Goal: Information Seeking & Learning: Learn about a topic

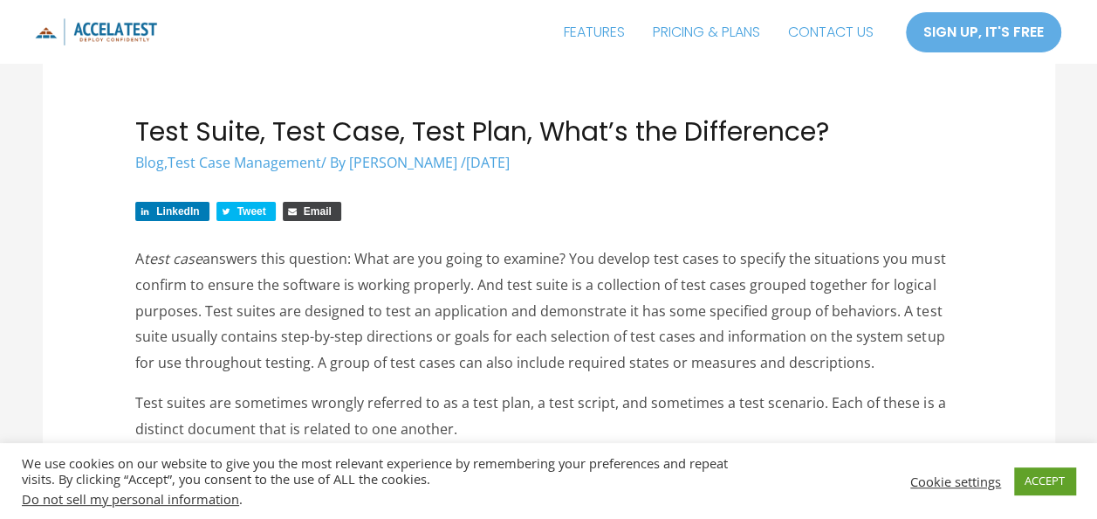
scroll to position [79, 0]
click at [1035, 473] on link "ACCEPT" at bounding box center [1044, 480] width 61 height 27
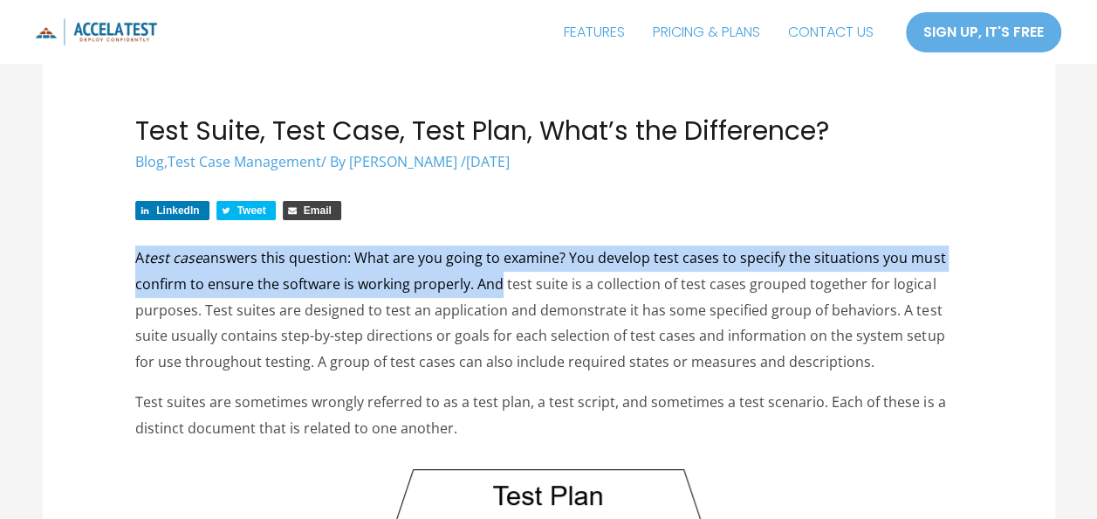
drag, startPoint x: 130, startPoint y: 252, endPoint x: 491, endPoint y: 281, distance: 361.7
drag, startPoint x: 491, startPoint y: 281, endPoint x: 602, endPoint y: 264, distance: 113.1
click at [602, 264] on p "A test case answers this question: What are you going to examine? You develop t…" at bounding box center [548, 310] width 827 height 130
click at [470, 271] on p "A test case answers this question: What are you going to examine? You develop t…" at bounding box center [548, 310] width 827 height 130
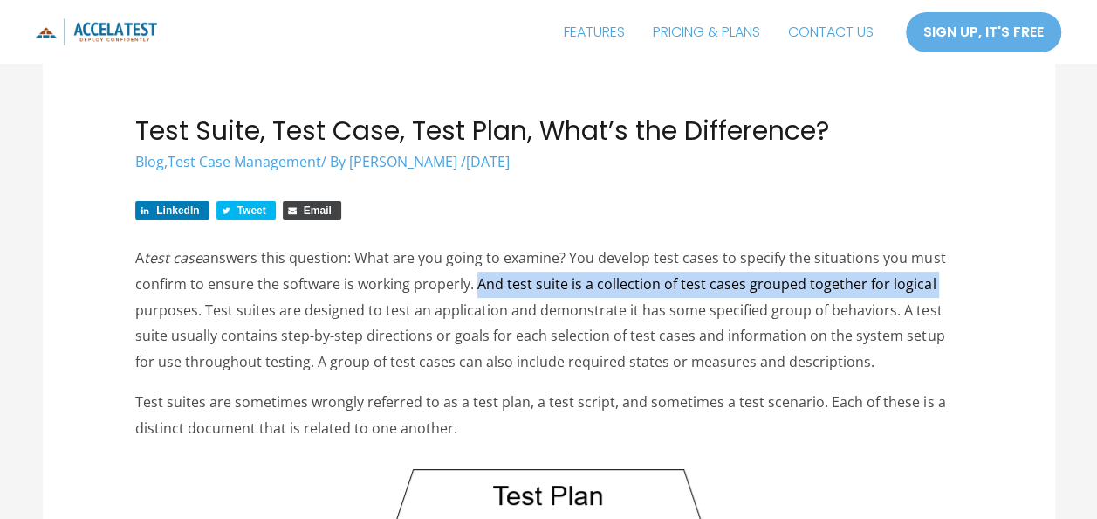
drag, startPoint x: 469, startPoint y: 282, endPoint x: 1016, endPoint y: 288, distance: 547.4
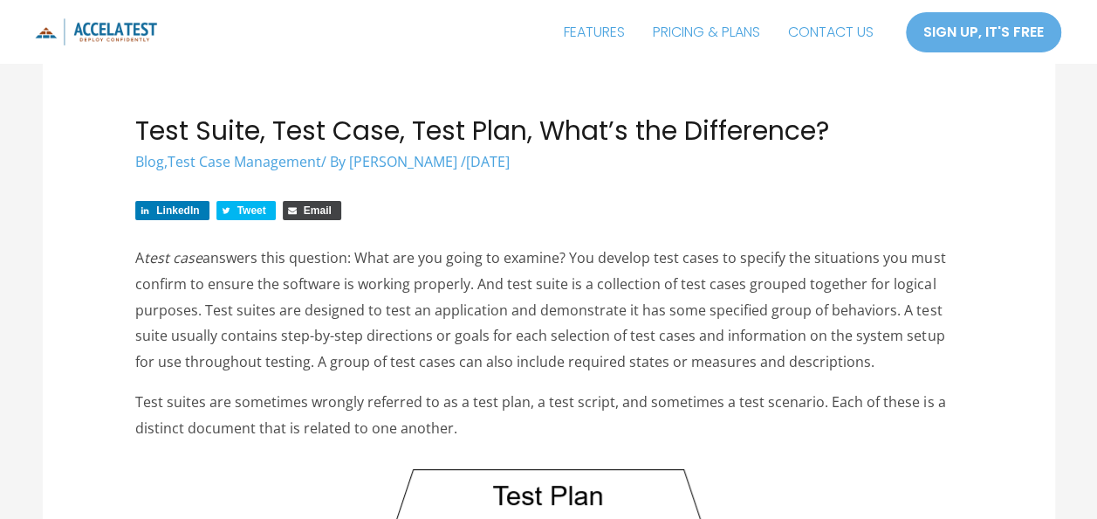
drag, startPoint x: 1016, startPoint y: 288, endPoint x: 876, endPoint y: 317, distance: 143.5
click at [876, 317] on p "A test case answers this question: What are you going to examine? You develop t…" at bounding box center [548, 310] width 827 height 130
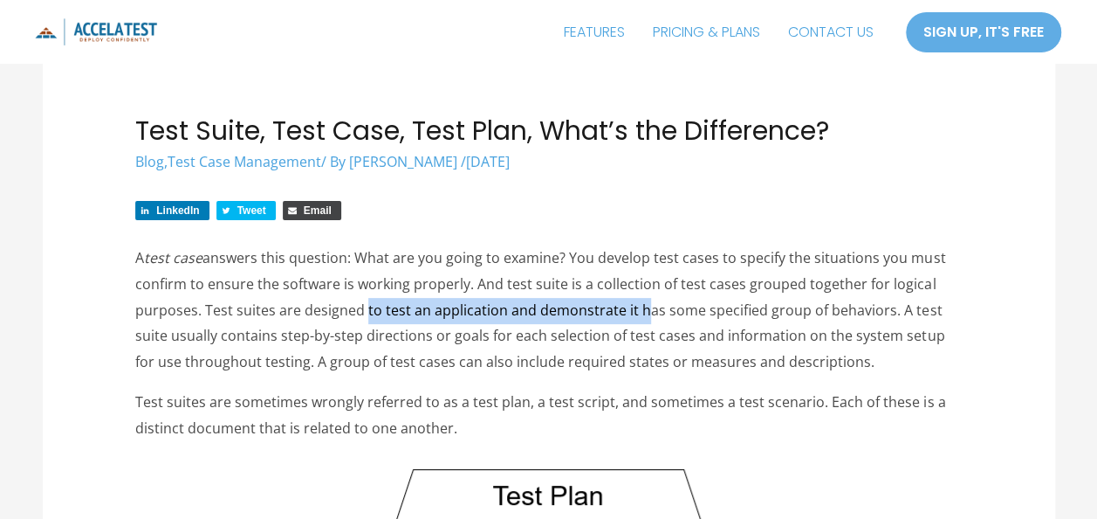
drag, startPoint x: 360, startPoint y: 306, endPoint x: 630, endPoint y: 306, distance: 270.6
click at [630, 306] on p "A test case answers this question: What are you going to examine? You develop t…" at bounding box center [548, 310] width 827 height 130
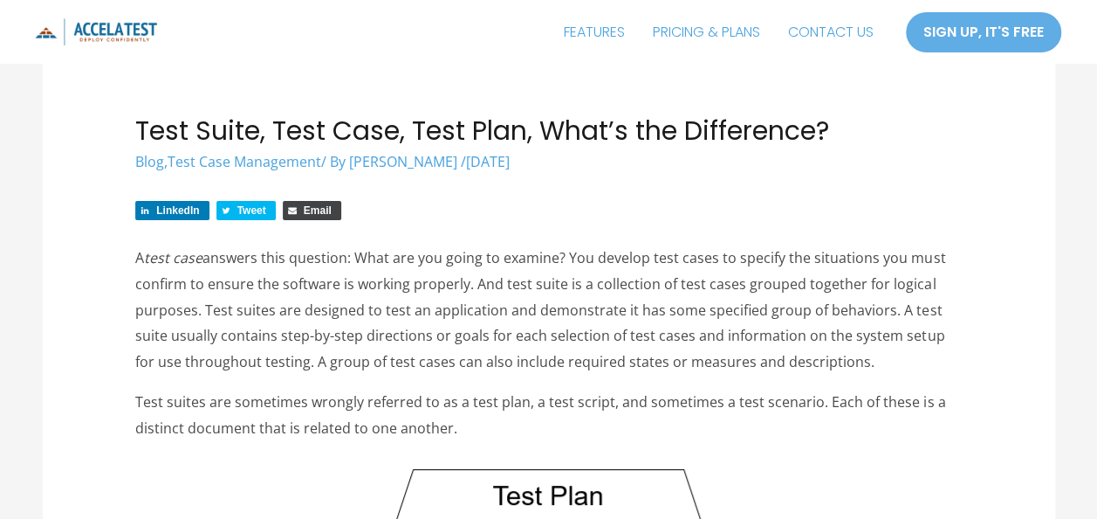
click at [215, 306] on p "A test case answers this question: What are you going to examine? You develop t…" at bounding box center [548, 310] width 827 height 130
drag, startPoint x: 208, startPoint y: 306, endPoint x: 229, endPoint y: 307, distance: 21.0
click at [229, 307] on p "A test case answers this question: What are you going to examine? You develop t…" at bounding box center [548, 310] width 827 height 130
drag, startPoint x: 229, startPoint y: 307, endPoint x: 389, endPoint y: 332, distance: 162.5
click at [389, 332] on p "A test case answers this question: What are you going to examine? You develop t…" at bounding box center [548, 310] width 827 height 130
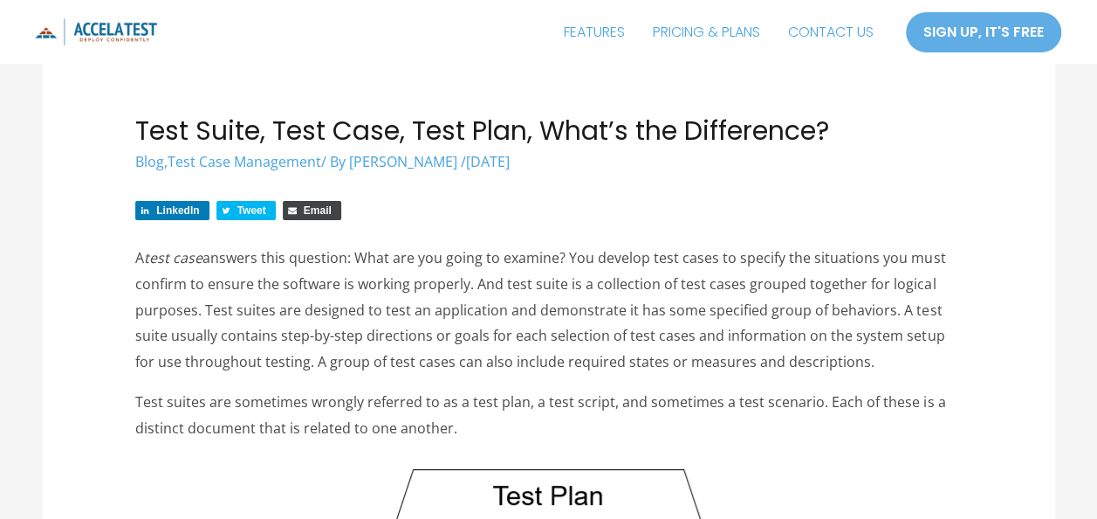
click at [389, 332] on p "A test case answers this question: What are you going to examine? You develop t…" at bounding box center [548, 310] width 827 height 130
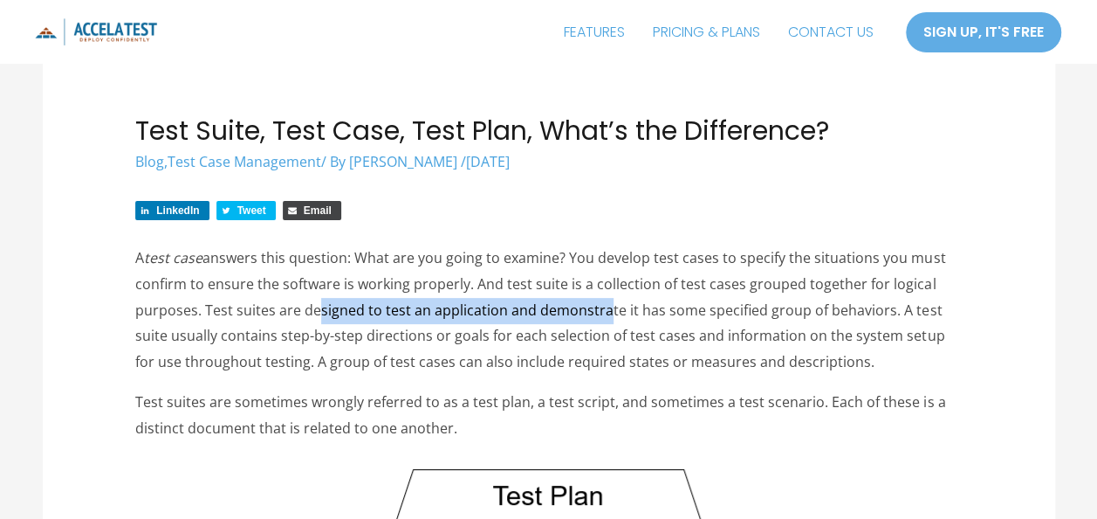
drag, startPoint x: 306, startPoint y: 320, endPoint x: 598, endPoint y: 308, distance: 292.7
click at [598, 308] on p "A test case answers this question: What are you going to examine? You develop t…" at bounding box center [548, 310] width 827 height 130
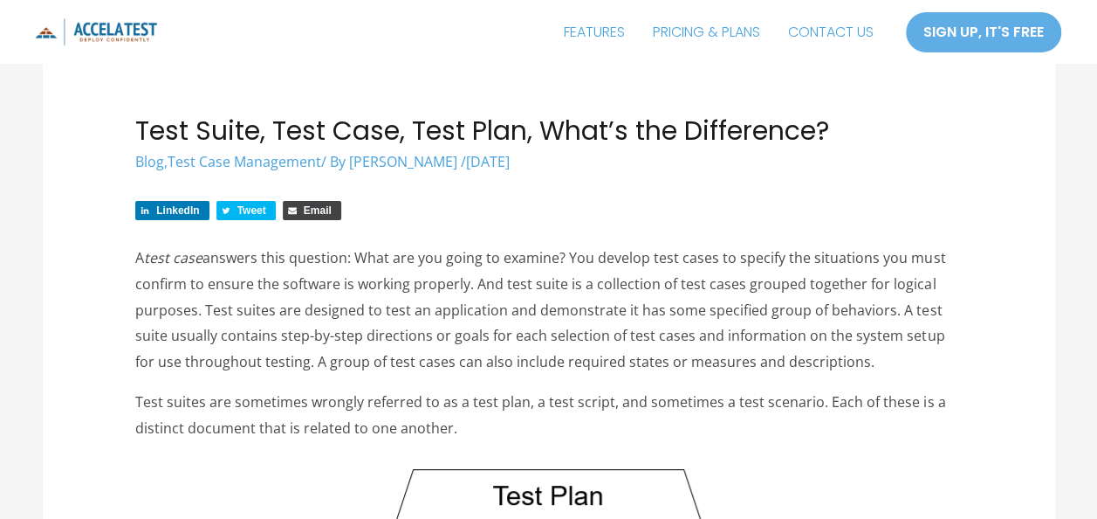
click at [526, 279] on p "A test case answers this question: What are you going to examine? You develop t…" at bounding box center [548, 310] width 827 height 130
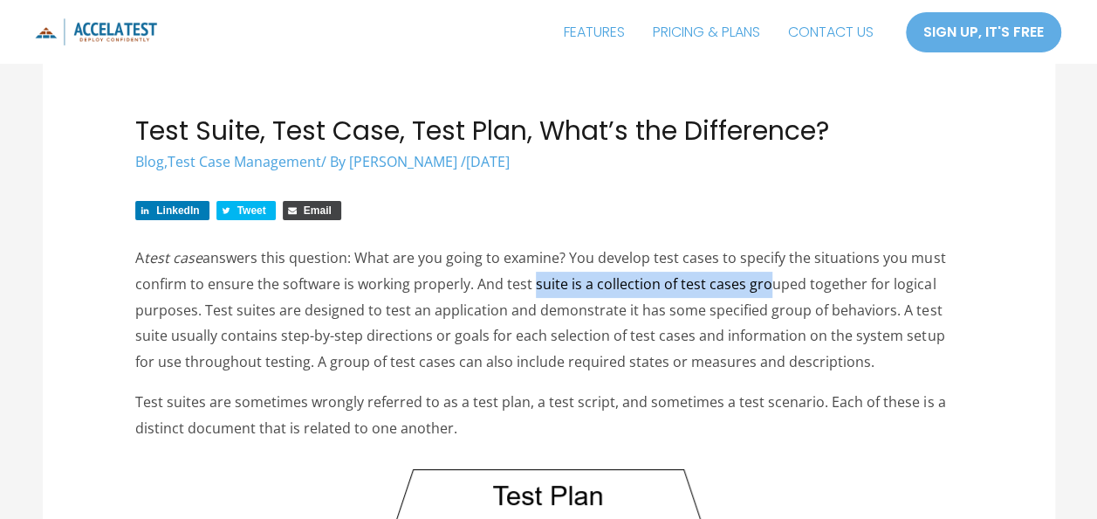
drag, startPoint x: 526, startPoint y: 279, endPoint x: 753, endPoint y: 278, distance: 227.9
click at [753, 278] on p "A test case answers this question: What are you going to examine? You develop t…" at bounding box center [548, 310] width 827 height 130
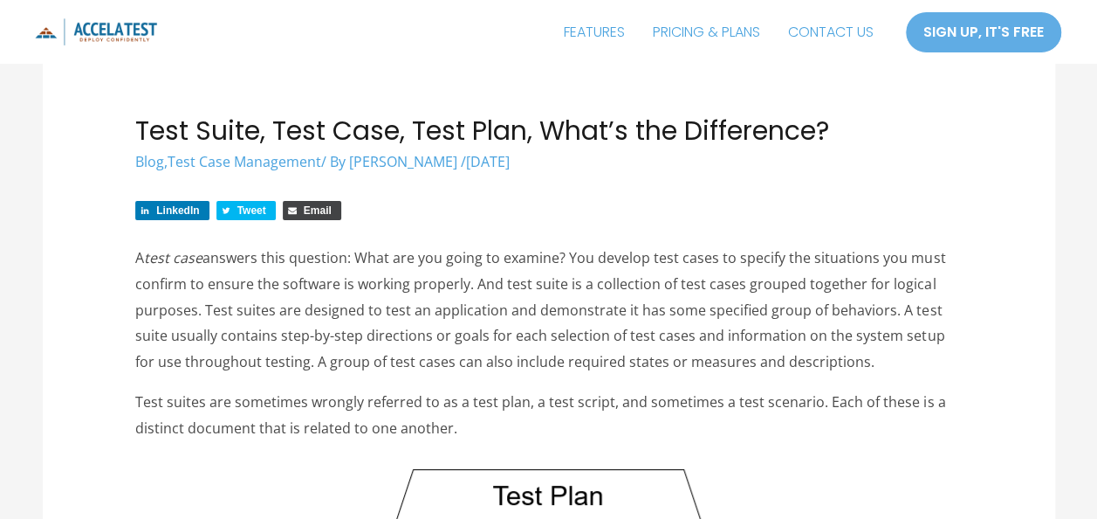
click at [368, 311] on p "A test case answers this question: What are you going to examine? You develop t…" at bounding box center [548, 310] width 827 height 130
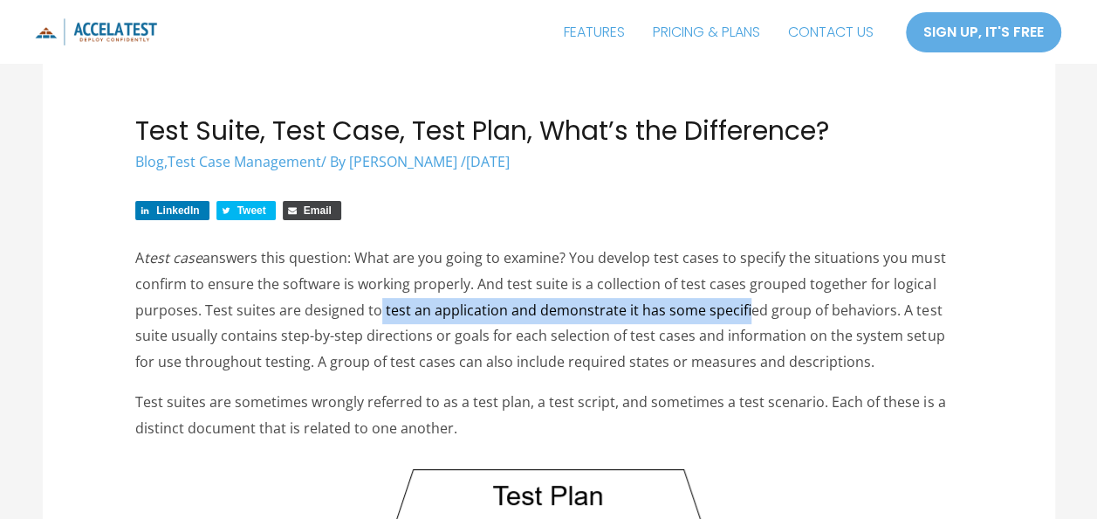
drag, startPoint x: 368, startPoint y: 311, endPoint x: 734, endPoint y: 321, distance: 365.9
click at [734, 321] on p "A test case answers this question: What are you going to examine? You develop t…" at bounding box center [548, 310] width 827 height 130
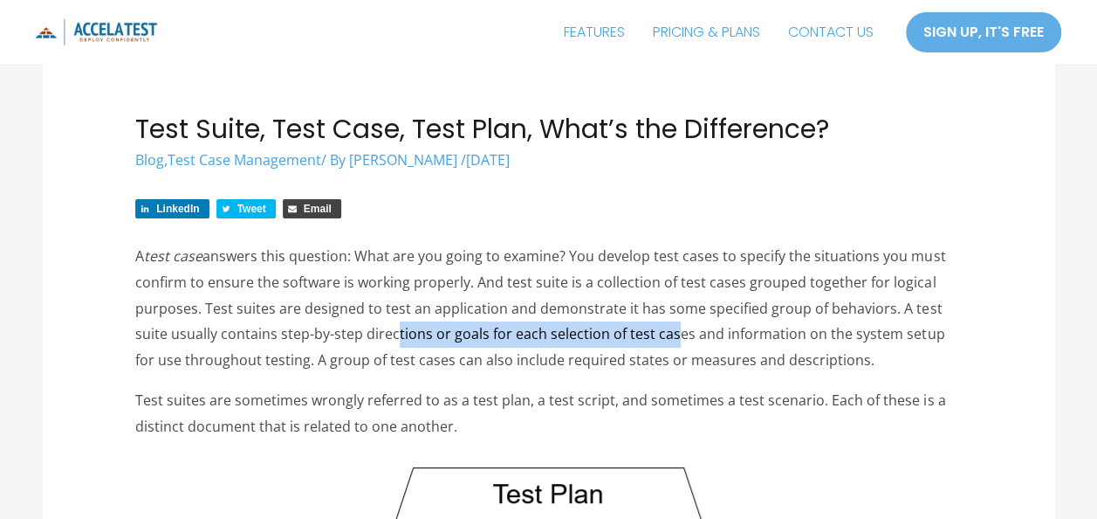
drag, startPoint x: 388, startPoint y: 330, endPoint x: 666, endPoint y: 339, distance: 278.6
click at [666, 339] on p "A test case answers this question: What are you going to examine? You develop t…" at bounding box center [548, 309] width 827 height 130
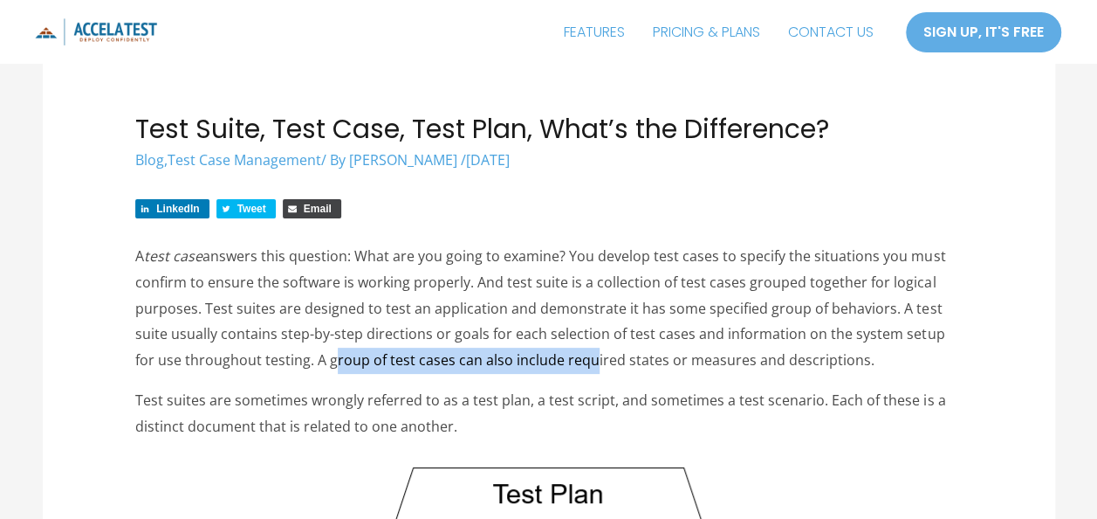
drag, startPoint x: 303, startPoint y: 360, endPoint x: 563, endPoint y: 356, distance: 260.2
click at [563, 356] on p "A test case answers this question: What are you going to examine? You develop t…" at bounding box center [548, 309] width 827 height 130
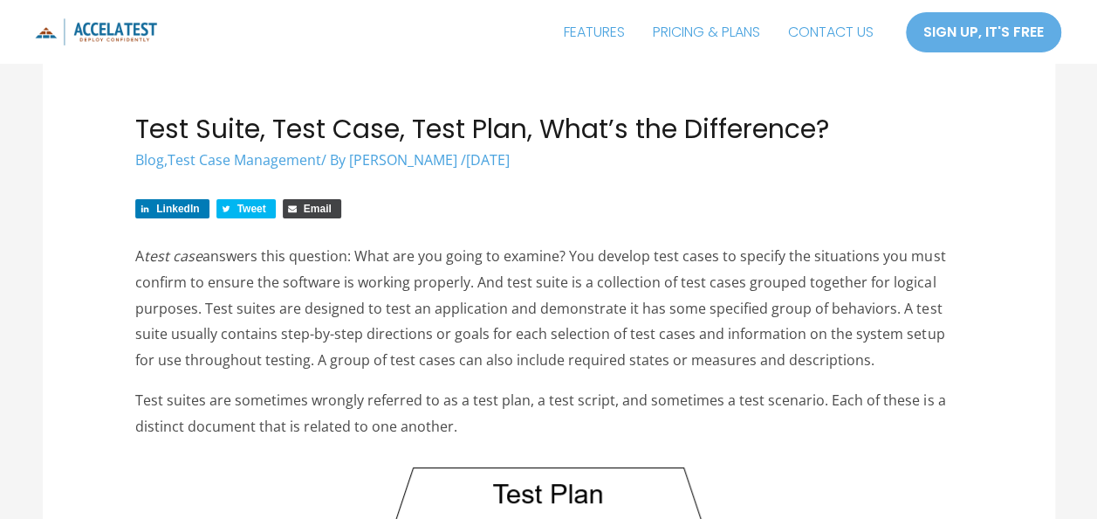
click at [294, 365] on p "A test case answers this question: What are you going to examine? You develop t…" at bounding box center [548, 309] width 827 height 130
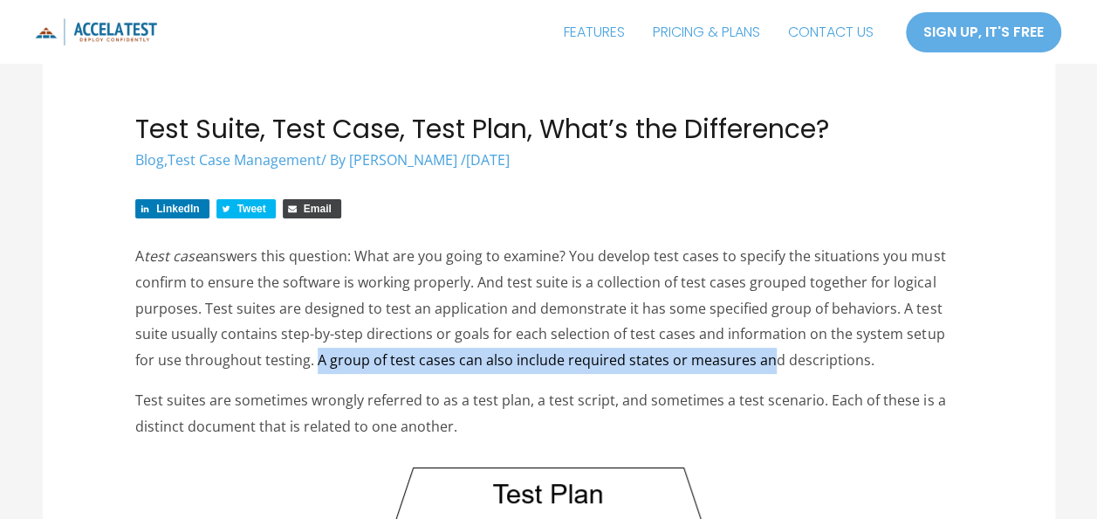
drag, startPoint x: 288, startPoint y: 363, endPoint x: 737, endPoint y: 368, distance: 448.7
click at [737, 368] on p "A test case answers this question: What are you going to examine? You develop t…" at bounding box center [548, 309] width 827 height 130
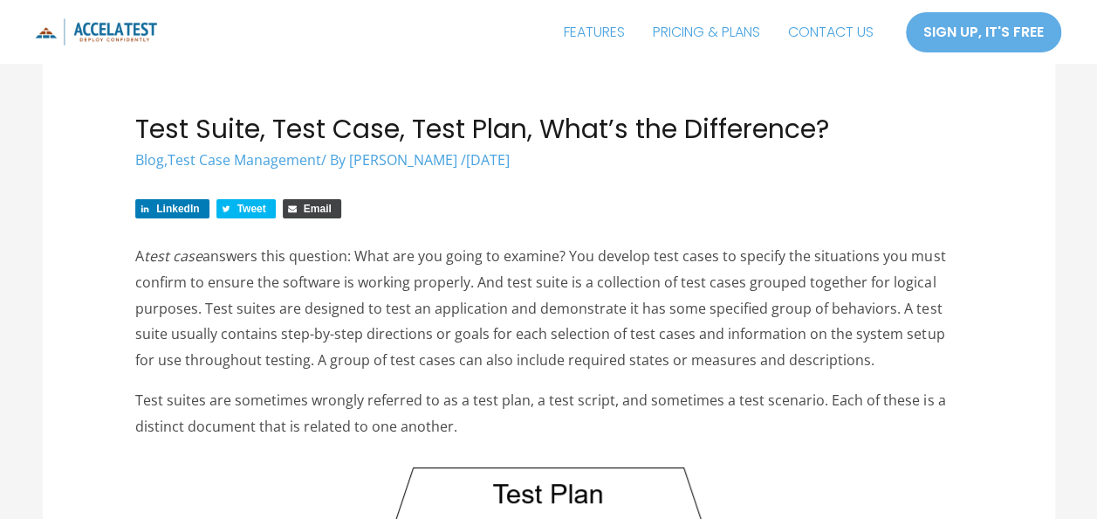
drag, startPoint x: 737, startPoint y: 368, endPoint x: 766, endPoint y: 375, distance: 29.4
drag, startPoint x: 528, startPoint y: 405, endPoint x: 786, endPoint y: 421, distance: 258.0
click at [786, 421] on p "Test suites are sometimes wrongly referred to as a test plan, a test script, an…" at bounding box center [548, 414] width 827 height 52
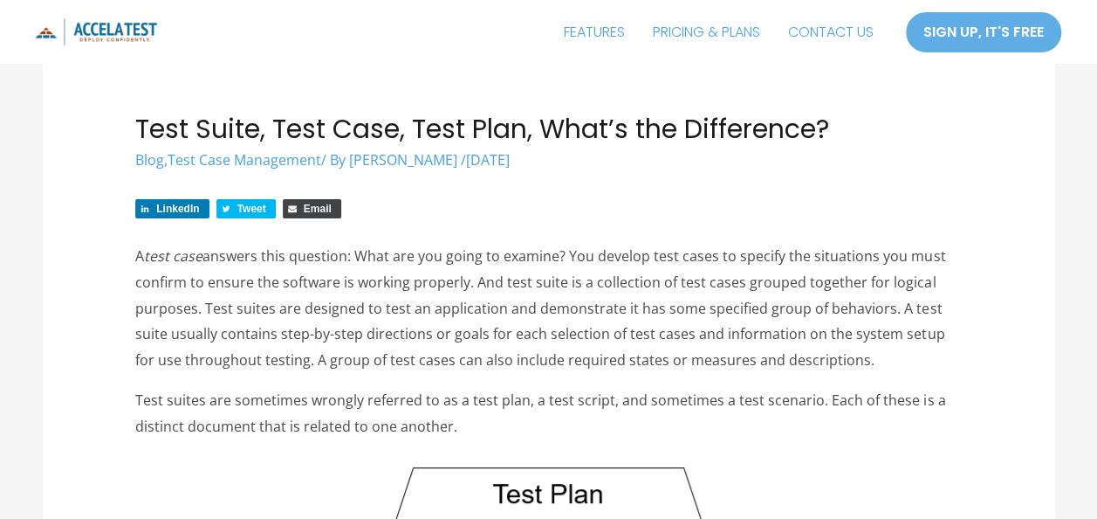
click at [735, 403] on p "Test suites are sometimes wrongly referred to as a test plan, a test script, an…" at bounding box center [548, 414] width 827 height 52
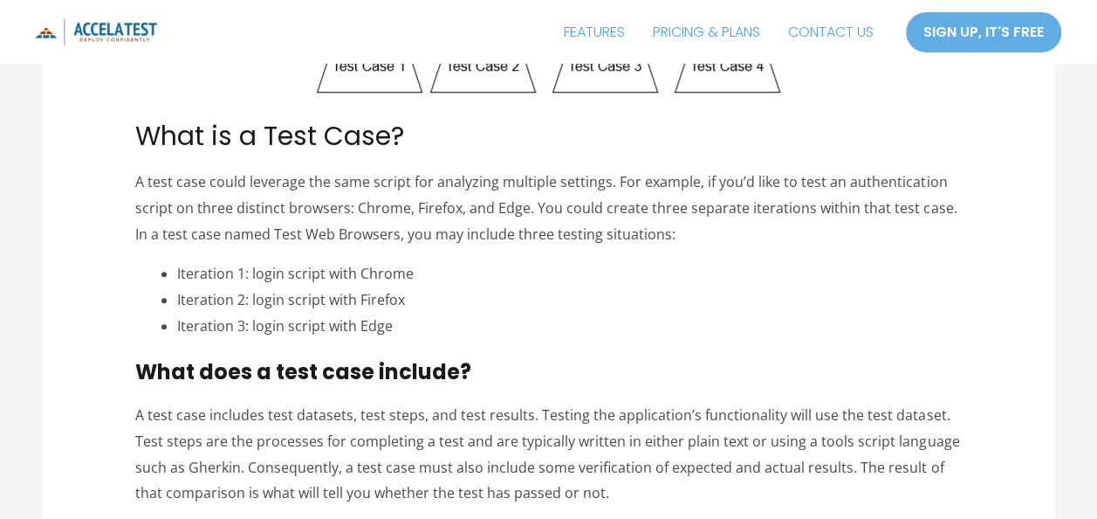
scroll to position [713, 0]
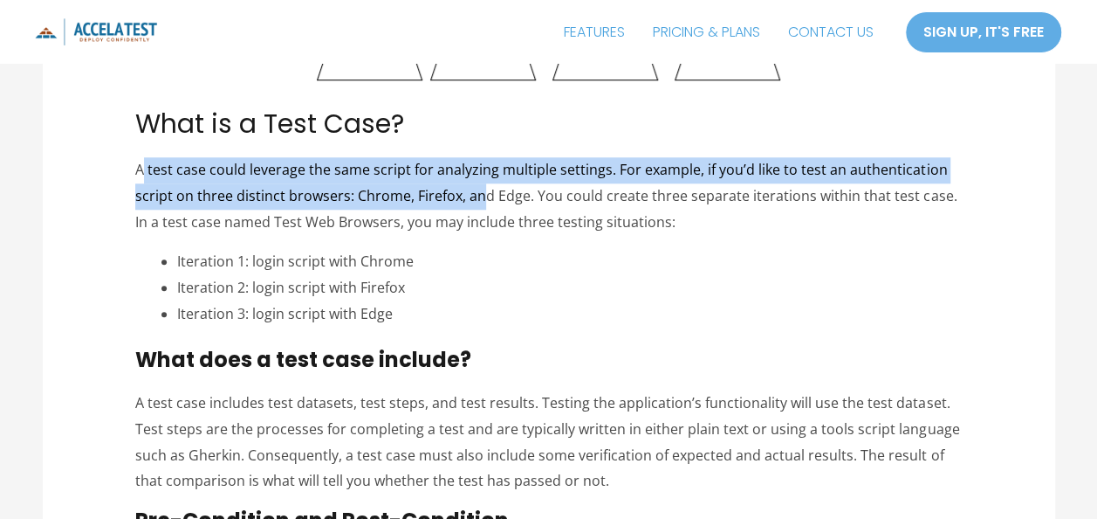
drag, startPoint x: 140, startPoint y: 161, endPoint x: 526, endPoint y: 200, distance: 387.9
click at [526, 200] on p "A test case could leverage the same script for analyzing multiple settings. For…" at bounding box center [548, 196] width 827 height 78
click at [346, 195] on p "A test case could leverage the same script for analyzing multiple settings. For…" at bounding box center [548, 196] width 827 height 78
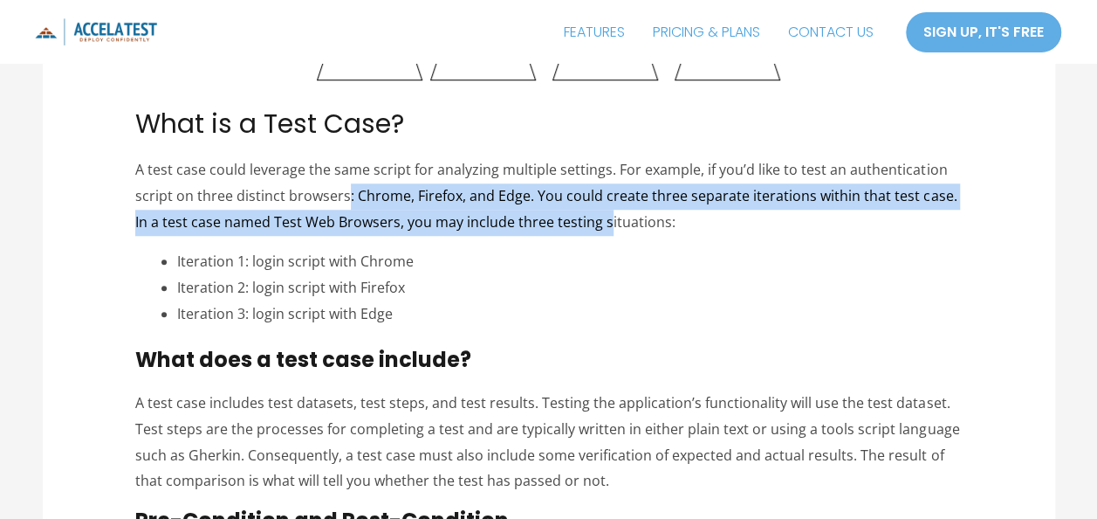
drag, startPoint x: 346, startPoint y: 195, endPoint x: 592, endPoint y: 222, distance: 247.7
click at [592, 222] on p "A test case could leverage the same script for analyzing multiple settings. For…" at bounding box center [548, 196] width 827 height 78
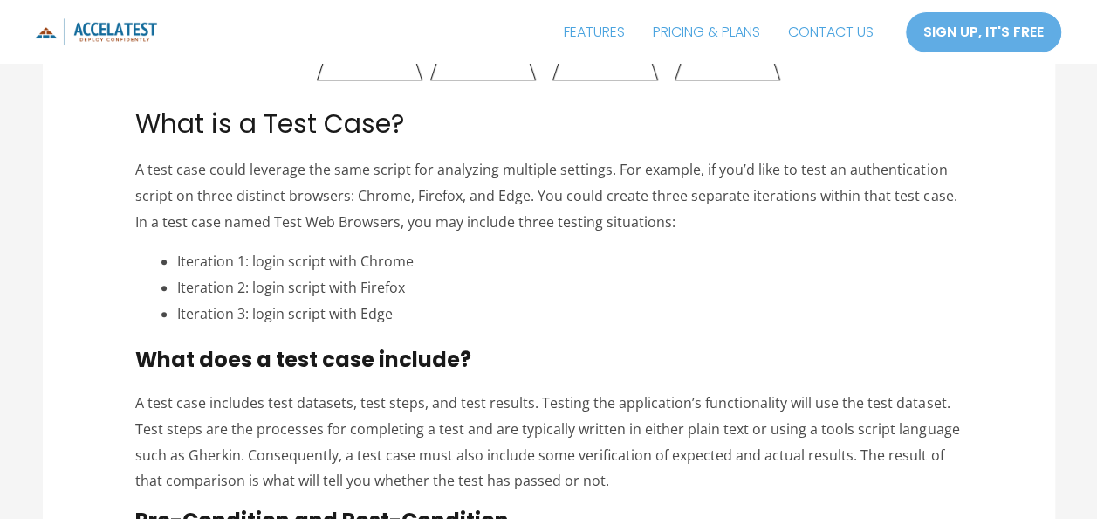
drag, startPoint x: 529, startPoint y: 191, endPoint x: 676, endPoint y: 214, distance: 148.4
click at [676, 214] on p "A test case could leverage the same script for analyzing multiple settings. For…" at bounding box center [548, 196] width 827 height 78
click at [664, 214] on p "A test case could leverage the same script for analyzing multiple settings. For…" at bounding box center [548, 196] width 827 height 78
drag, startPoint x: 520, startPoint y: 189, endPoint x: 766, endPoint y: 211, distance: 246.4
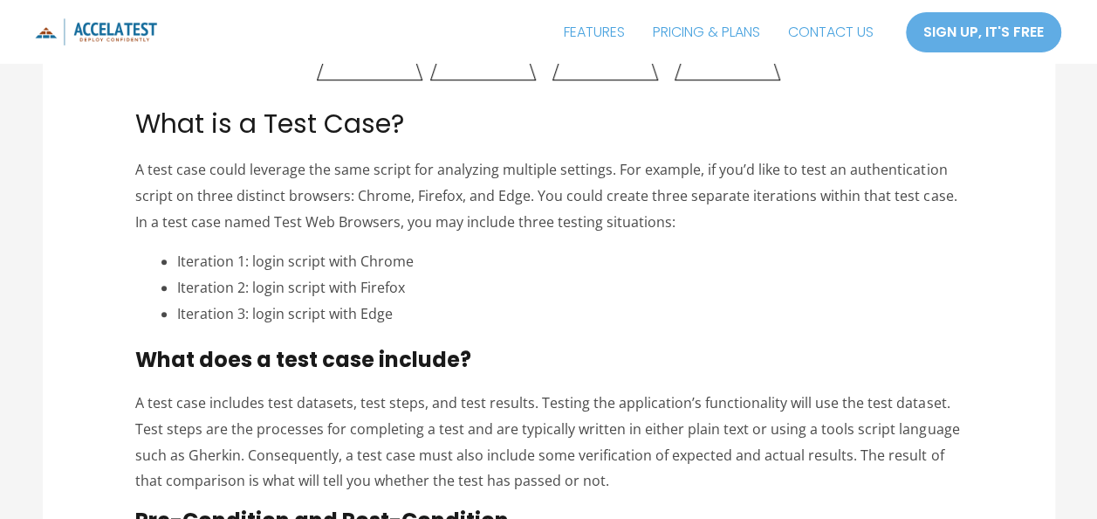
click at [766, 211] on p "A test case could leverage the same script for analyzing multiple settings. For…" at bounding box center [548, 196] width 827 height 78
drag, startPoint x: 766, startPoint y: 211, endPoint x: 694, endPoint y: 217, distance: 71.8
click at [694, 217] on p "A test case could leverage the same script for analyzing multiple settings. For…" at bounding box center [548, 196] width 827 height 78
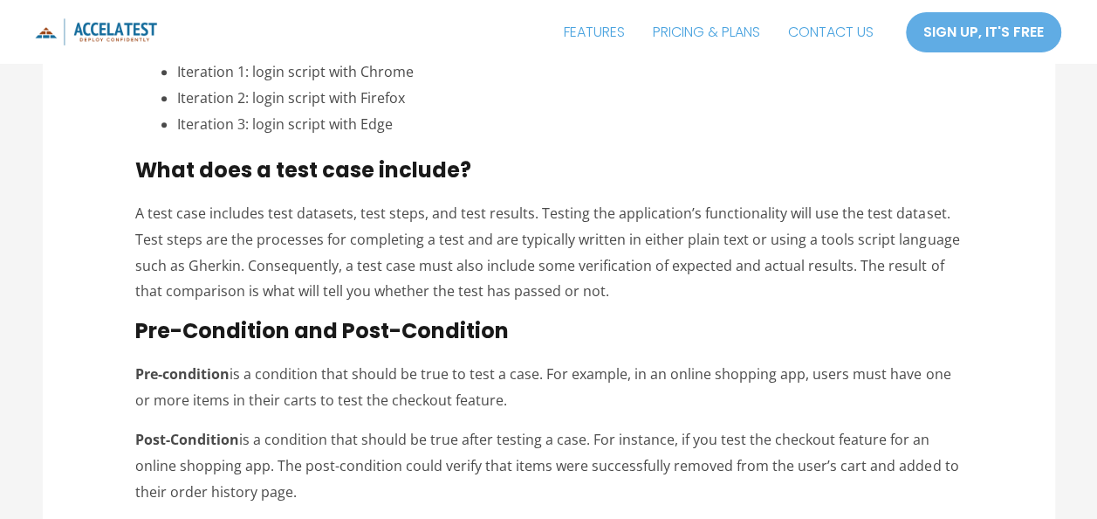
scroll to position [904, 0]
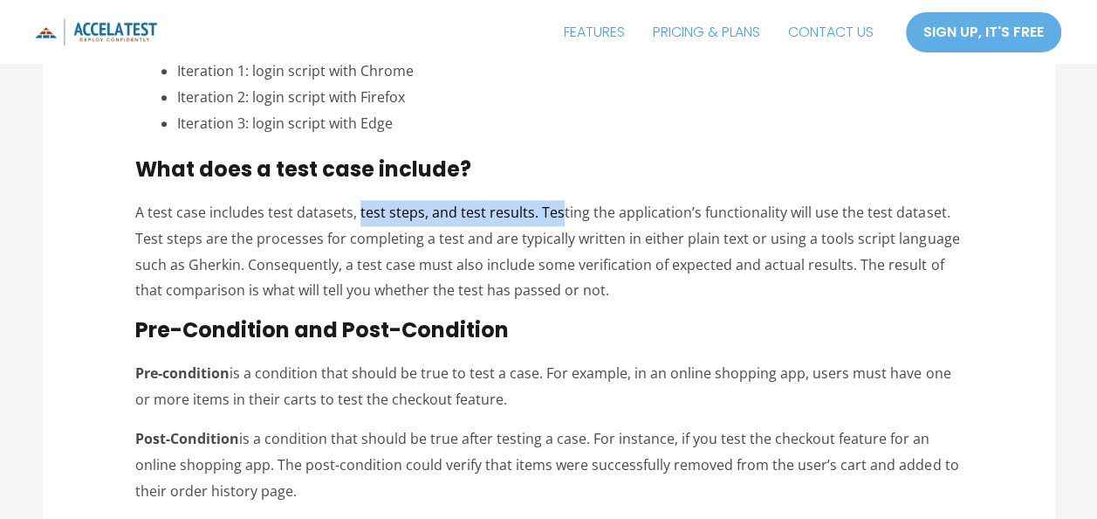
drag, startPoint x: 354, startPoint y: 206, endPoint x: 557, endPoint y: 215, distance: 202.7
click at [557, 215] on p "A test case includes test datasets, test steps, and test results. Testing the a…" at bounding box center [548, 252] width 827 height 104
click at [537, 208] on p "A test case includes test datasets, test steps, and test results. Testing the a…" at bounding box center [548, 252] width 827 height 104
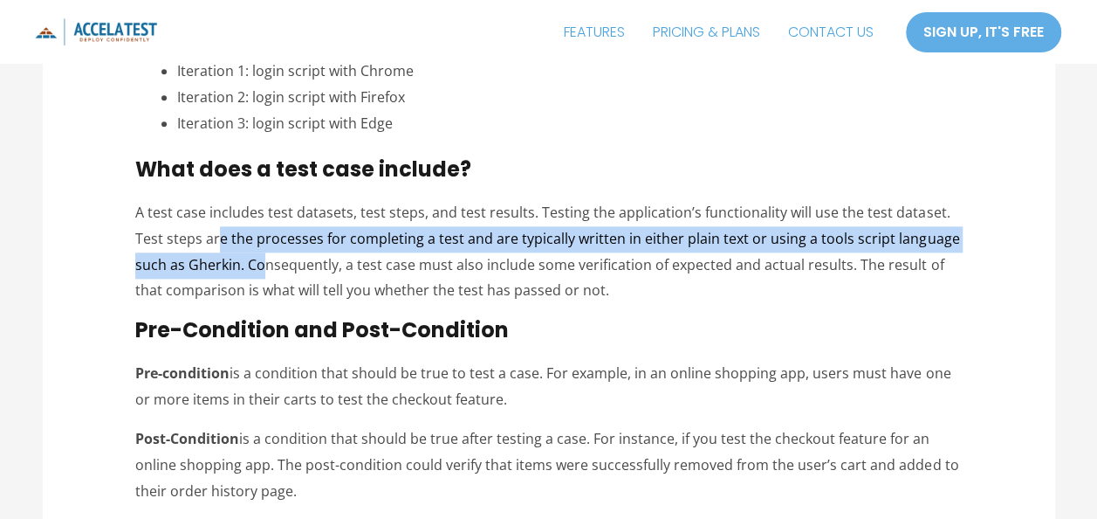
drag, startPoint x: 220, startPoint y: 236, endPoint x: 261, endPoint y: 271, distance: 53.9
click at [261, 271] on p "A test case includes test datasets, test steps, and test results. Testing the a…" at bounding box center [548, 252] width 827 height 104
click at [241, 269] on p "A test case includes test datasets, test steps, and test results. Testing the a…" at bounding box center [548, 252] width 827 height 104
drag, startPoint x: 241, startPoint y: 269, endPoint x: 610, endPoint y: 293, distance: 370.1
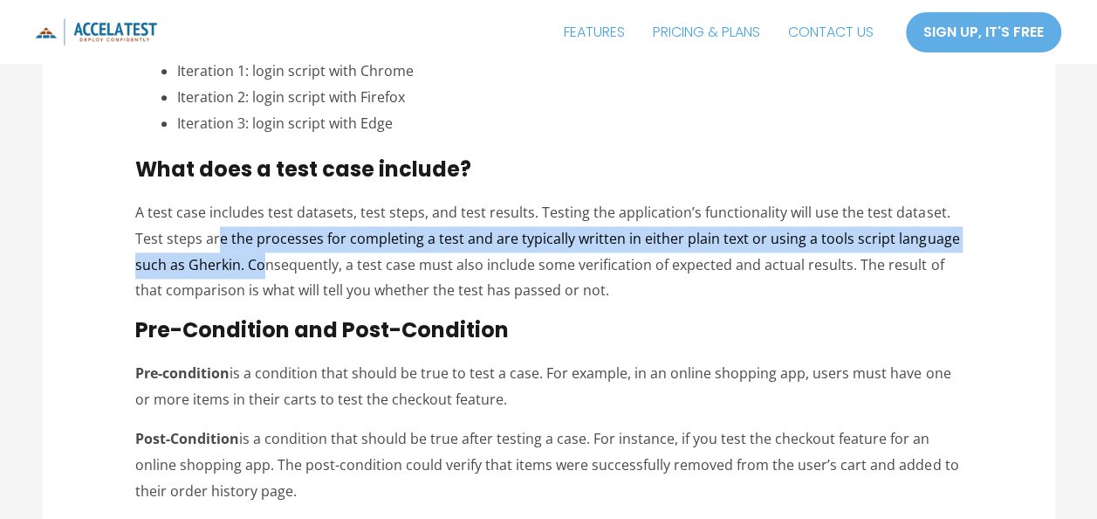
click at [610, 293] on p "A test case includes test datasets, test steps, and test results. Testing the a…" at bounding box center [548, 252] width 827 height 104
click at [258, 290] on p "A test case includes test datasets, test steps, and test results. Testing the a…" at bounding box center [548, 252] width 827 height 104
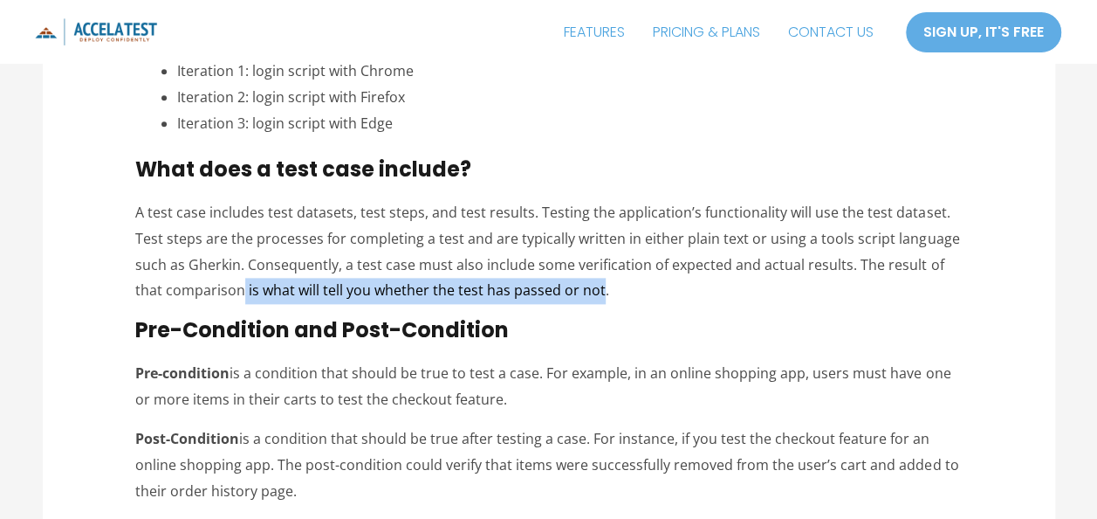
drag, startPoint x: 239, startPoint y: 288, endPoint x: 597, endPoint y: 300, distance: 358.1
click at [597, 300] on p "A test case includes test datasets, test steps, and test results. Testing the a…" at bounding box center [548, 252] width 827 height 104
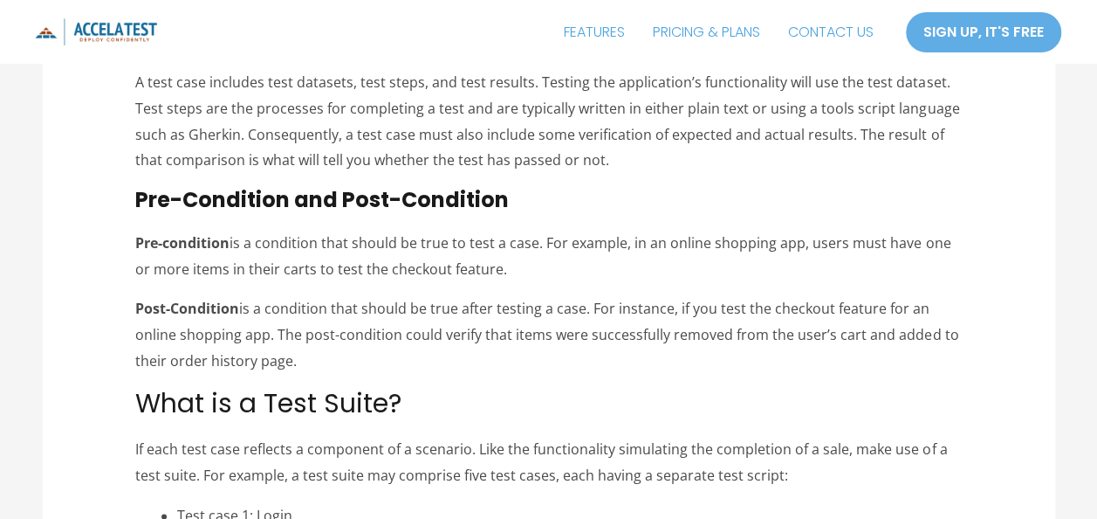
scroll to position [1035, 0]
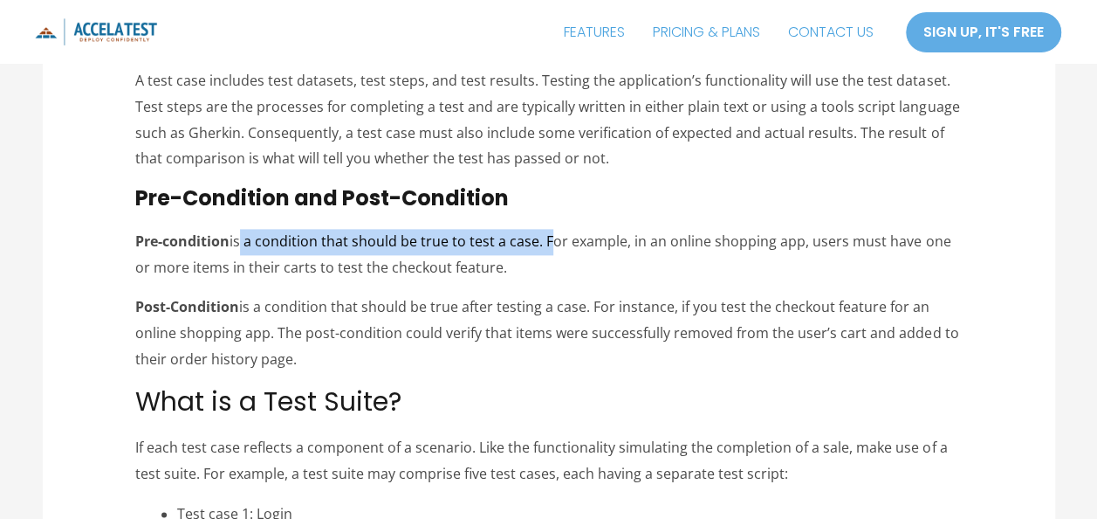
drag, startPoint x: 236, startPoint y: 247, endPoint x: 546, endPoint y: 247, distance: 310.8
click at [546, 247] on p "Pre-condition is a condition that should be true to test a case. For example, i…" at bounding box center [548, 255] width 827 height 52
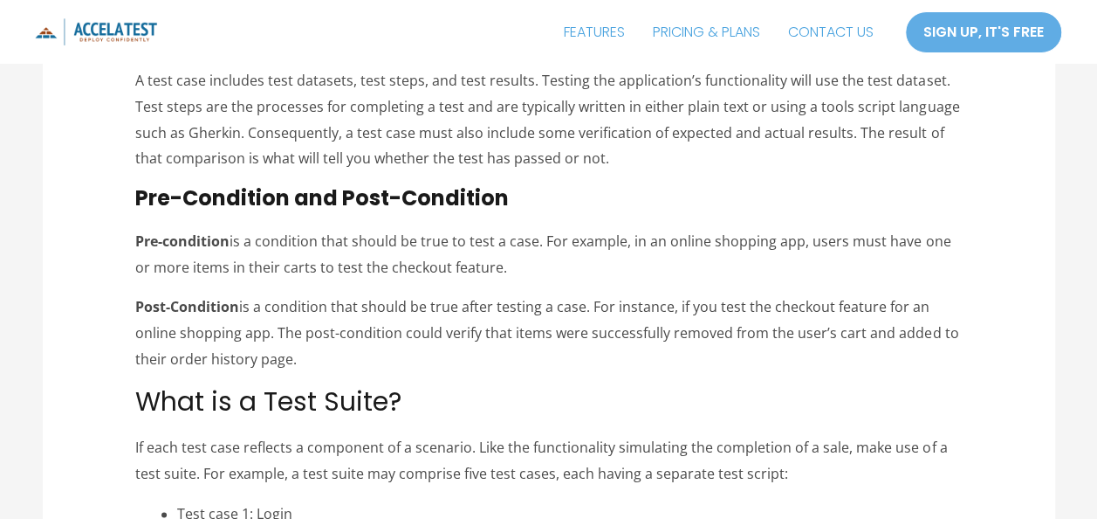
drag, startPoint x: 546, startPoint y: 247, endPoint x: 548, endPoint y: 272, distance: 25.4
click at [548, 272] on p "Pre-condition is a condition that should be true to test a case. For example, i…" at bounding box center [548, 255] width 827 height 52
click at [313, 294] on p "Post-Condition is a condition that should be true after testing a case. For ins…" at bounding box center [548, 333] width 827 height 78
drag, startPoint x: 588, startPoint y: 313, endPoint x: 426, endPoint y: 359, distance: 167.8
click at [426, 359] on p "Post-Condition is a condition that should be true after testing a case. For ins…" at bounding box center [548, 333] width 827 height 78
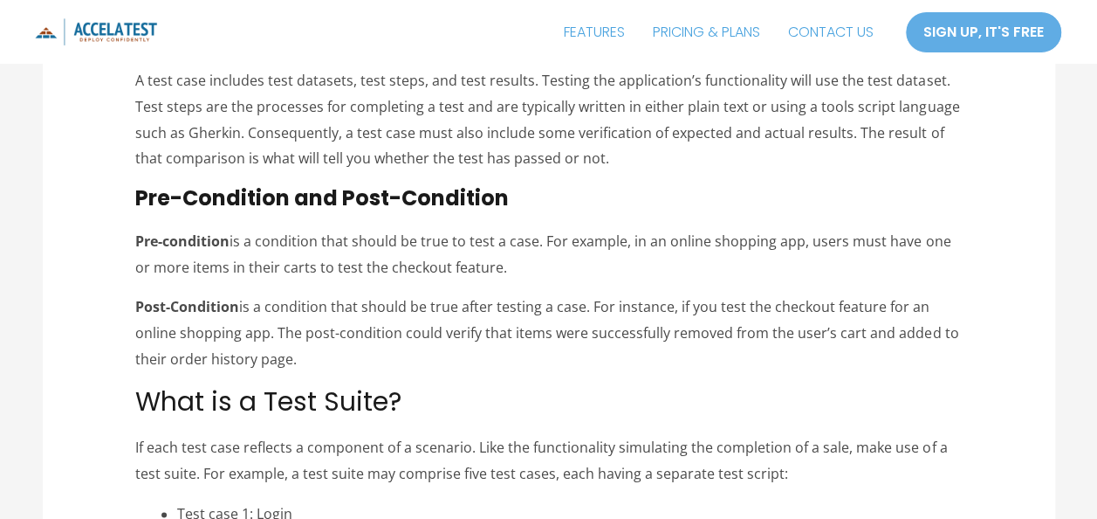
click at [426, 359] on p "Post-Condition is a condition that should be true after testing a case. For ins…" at bounding box center [548, 333] width 827 height 78
click at [325, 357] on p "Post-Condition is a condition that should be true after testing a case. For ins…" at bounding box center [548, 333] width 827 height 78
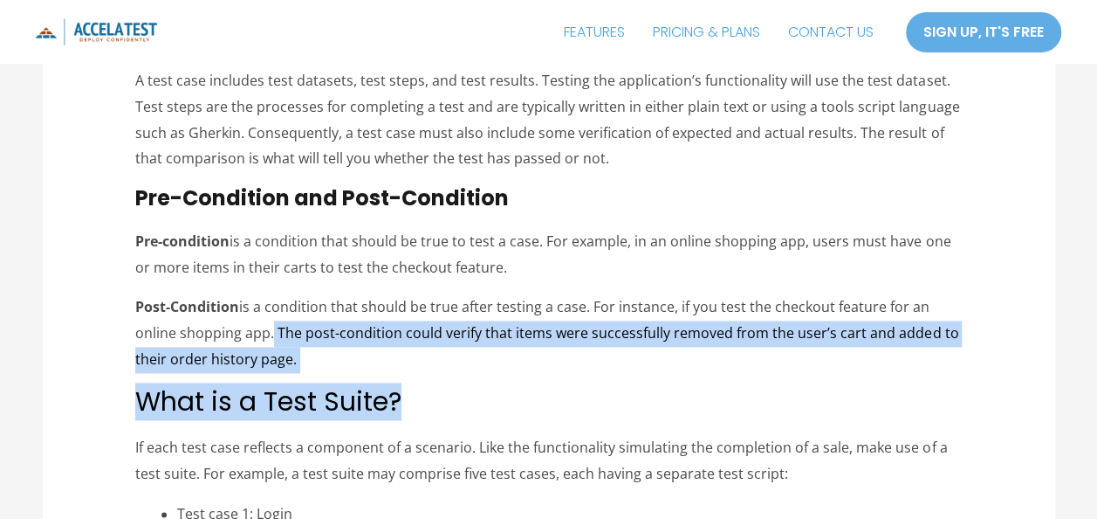
drag, startPoint x: 264, startPoint y: 328, endPoint x: 428, endPoint y: 380, distance: 172.0
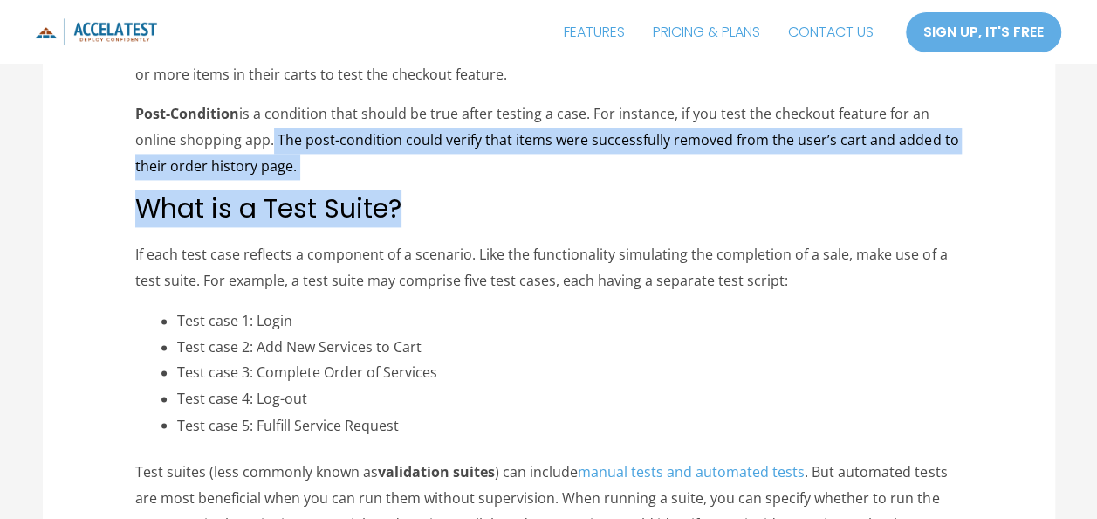
scroll to position [1229, 0]
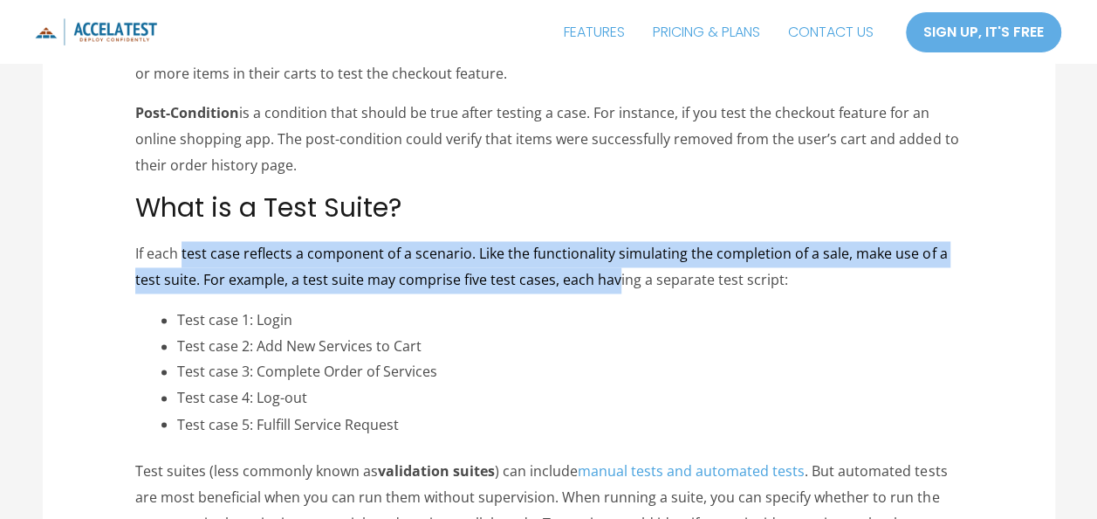
drag, startPoint x: 184, startPoint y: 251, endPoint x: 617, endPoint y: 279, distance: 434.0
click at [617, 279] on p "If each test case reflects a component of a scenario. Like the functionality si…" at bounding box center [548, 267] width 827 height 52
drag, startPoint x: 617, startPoint y: 279, endPoint x: 554, endPoint y: 286, distance: 63.2
click at [554, 286] on p "If each test case reflects a component of a scenario. Like the functionality si…" at bounding box center [548, 267] width 827 height 52
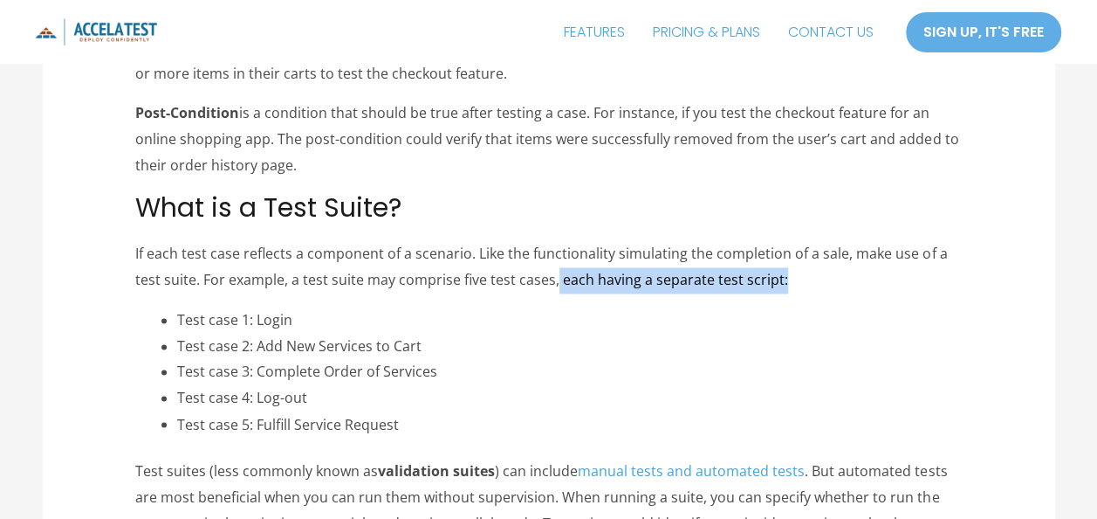
drag, startPoint x: 554, startPoint y: 286, endPoint x: 805, endPoint y: 272, distance: 250.9
click at [805, 272] on p "If each test case reflects a component of a scenario. Like the functionality si…" at bounding box center [548, 267] width 827 height 52
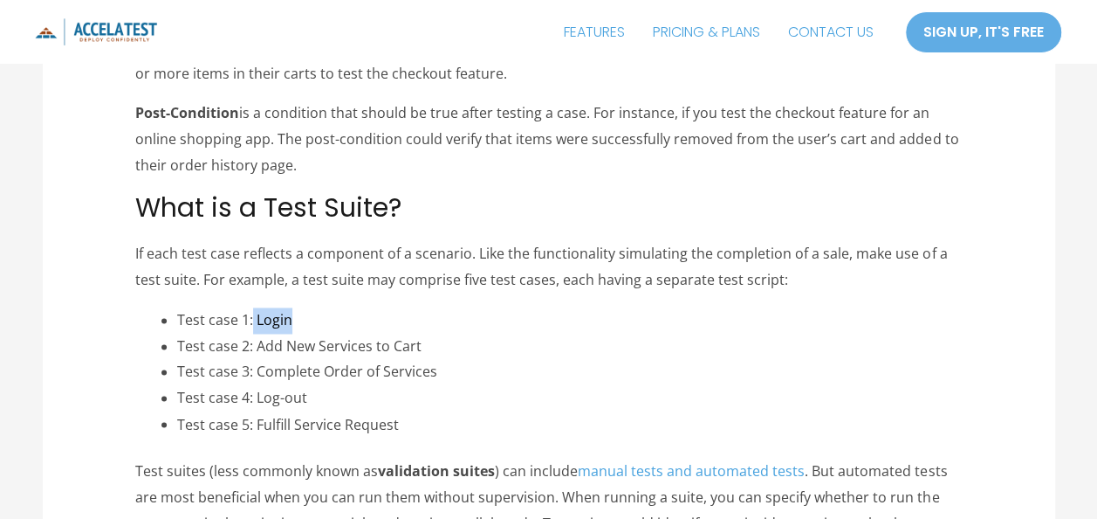
drag, startPoint x: 253, startPoint y: 325, endPoint x: 325, endPoint y: 326, distance: 71.6
click at [325, 326] on li "Test case 1: Login" at bounding box center [569, 320] width 785 height 26
drag, startPoint x: 325, startPoint y: 326, endPoint x: 259, endPoint y: 345, distance: 68.0
click at [259, 345] on li "Test case 2: Add New Services to Cart" at bounding box center [569, 346] width 785 height 26
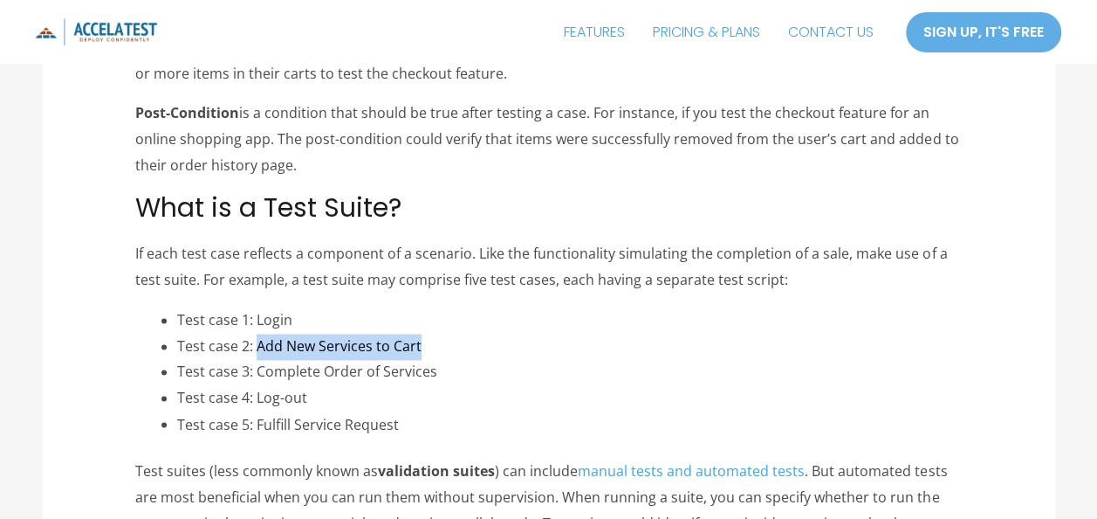
drag, startPoint x: 259, startPoint y: 345, endPoint x: 434, endPoint y: 346, distance: 174.6
click at [434, 346] on li "Test case 2: Add New Services to Cart" at bounding box center [569, 346] width 785 height 26
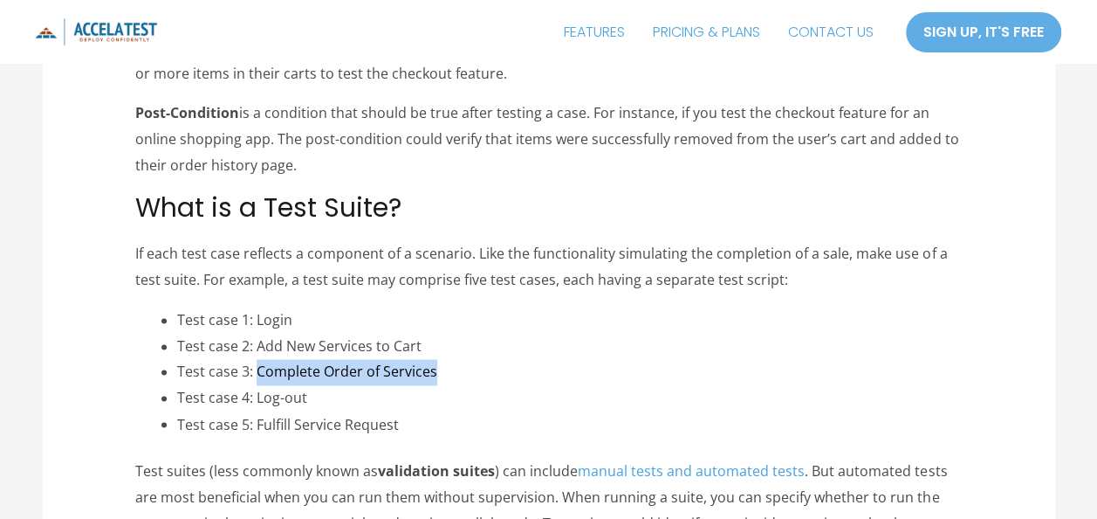
drag, startPoint x: 260, startPoint y: 370, endPoint x: 485, endPoint y: 379, distance: 225.4
click at [485, 379] on li "Test case 3: Complete Order of Services" at bounding box center [569, 372] width 785 height 26
drag, startPoint x: 485, startPoint y: 379, endPoint x: 385, endPoint y: 386, distance: 100.6
click at [385, 386] on li "Test case 4: Log-out" at bounding box center [569, 398] width 785 height 26
drag, startPoint x: 269, startPoint y: 388, endPoint x: 299, endPoint y: 388, distance: 30.6
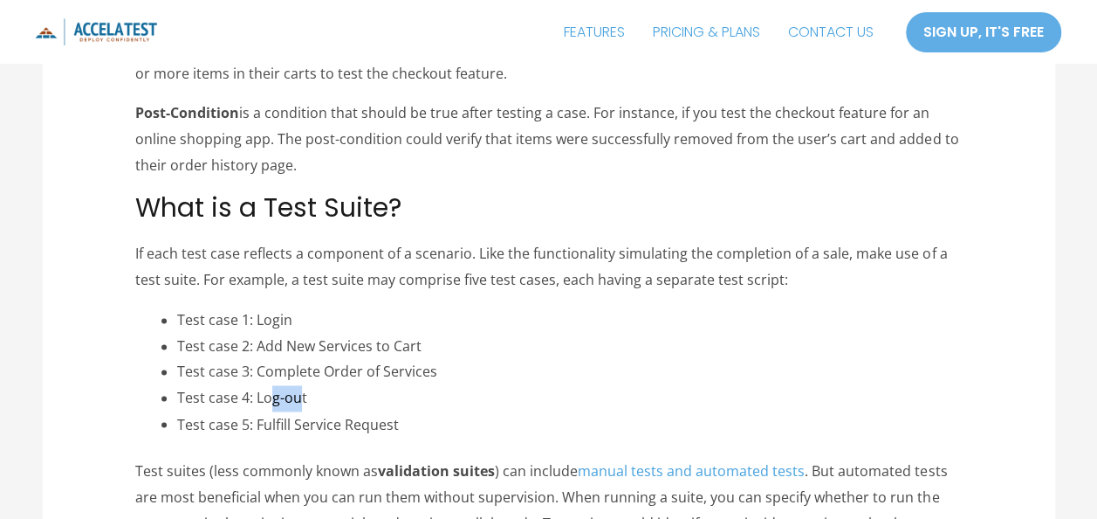
click at [299, 388] on li "Test case 4: Log-out" at bounding box center [569, 398] width 785 height 26
drag, startPoint x: 299, startPoint y: 388, endPoint x: 320, endPoint y: 402, distance: 25.0
click at [320, 402] on li "Test case 4: Log-out" at bounding box center [569, 398] width 785 height 26
drag, startPoint x: 252, startPoint y: 428, endPoint x: 409, endPoint y: 400, distance: 158.7
click at [409, 400] on ul "Test case 1: Login Test case 2: Add New Services to Cart Test case 3: Complete …" at bounding box center [569, 372] width 785 height 130
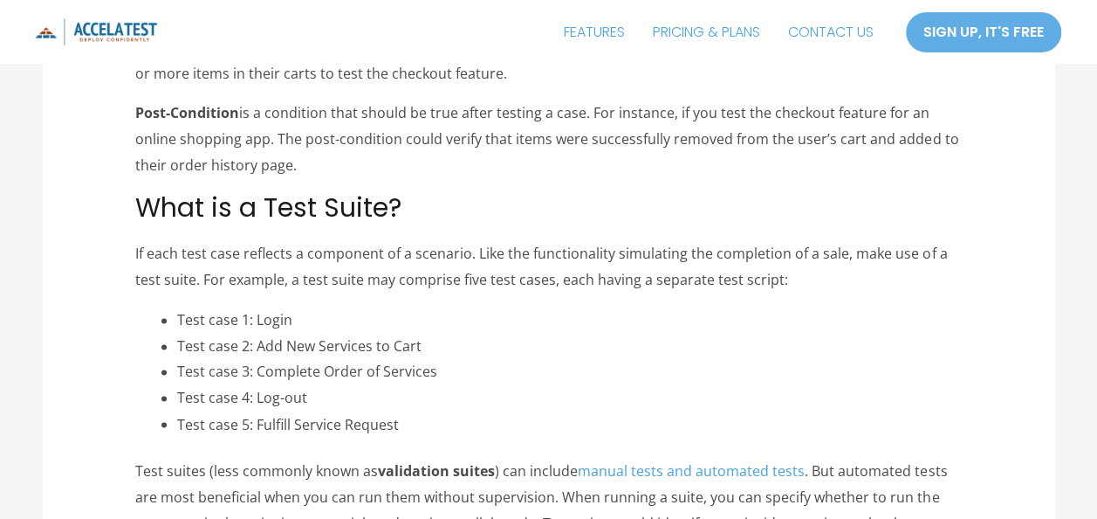
drag, startPoint x: 409, startPoint y: 400, endPoint x: 423, endPoint y: 431, distance: 34.4
click at [423, 431] on li "Test case 5: Fulfill Service Request" at bounding box center [569, 424] width 785 height 26
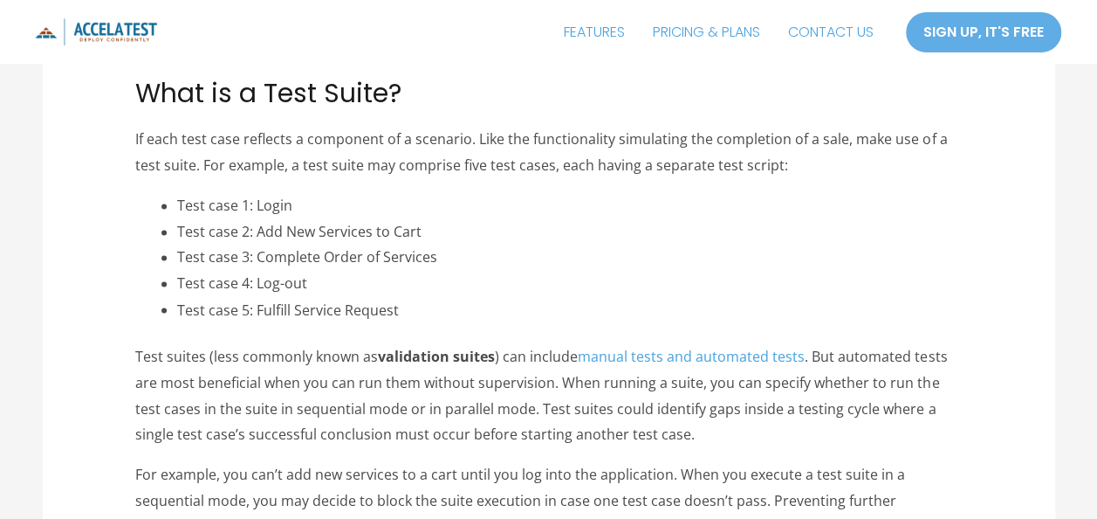
scroll to position [1344, 0]
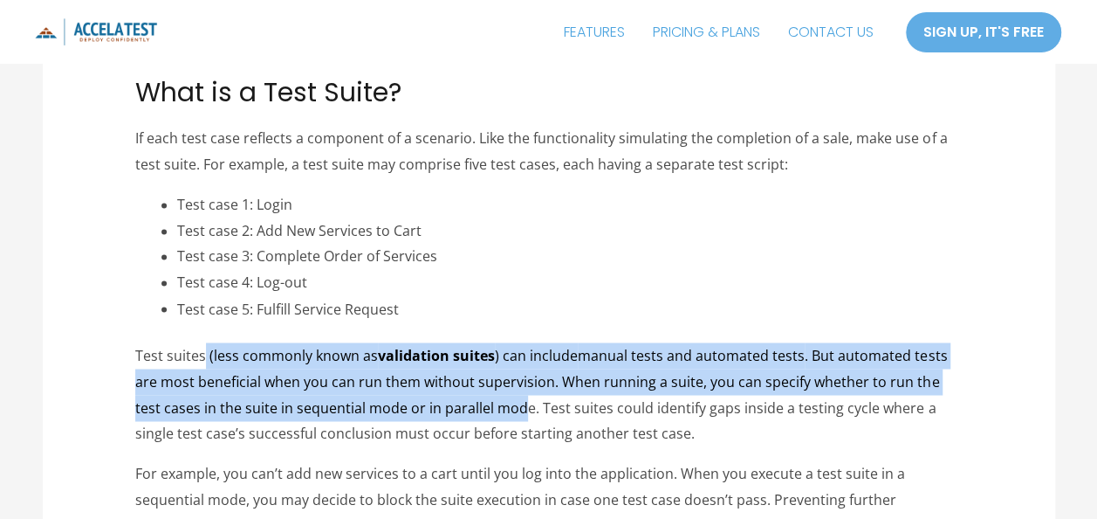
drag, startPoint x: 206, startPoint y: 351, endPoint x: 490, endPoint y: 416, distance: 291.0
click at [490, 416] on p "Test suites (less commonly known as validation suites ) can include manual test…" at bounding box center [548, 394] width 827 height 104
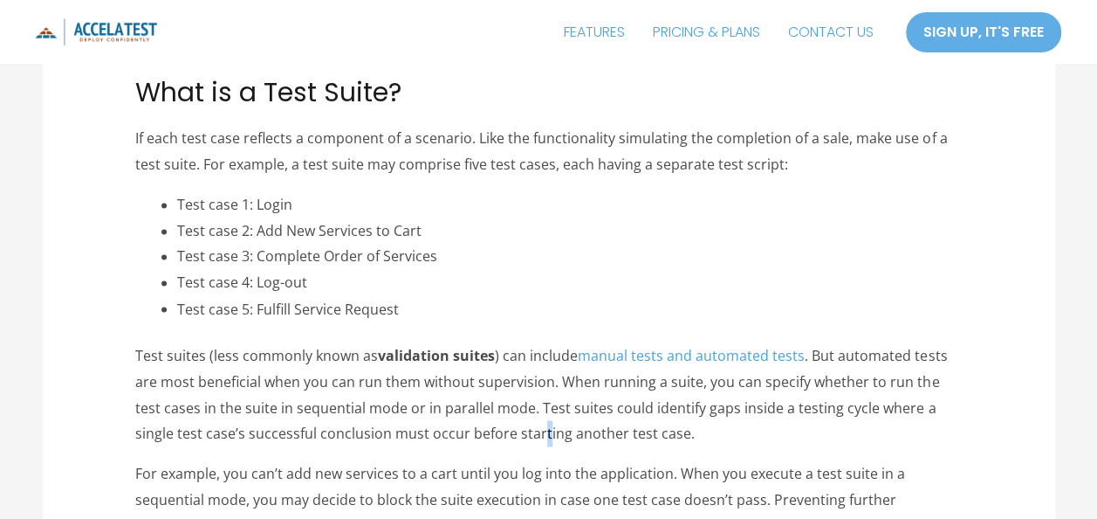
drag, startPoint x: 490, startPoint y: 416, endPoint x: 499, endPoint y: 436, distance: 23.0
click at [499, 436] on p "Test suites (less commonly known as validation suites ) can include manual test…" at bounding box center [548, 394] width 827 height 104
drag, startPoint x: 499, startPoint y: 436, endPoint x: 423, endPoint y: 416, distance: 79.4
click at [423, 416] on p "Test suites (less commonly known as validation suites ) can include manual test…" at bounding box center [548, 394] width 827 height 104
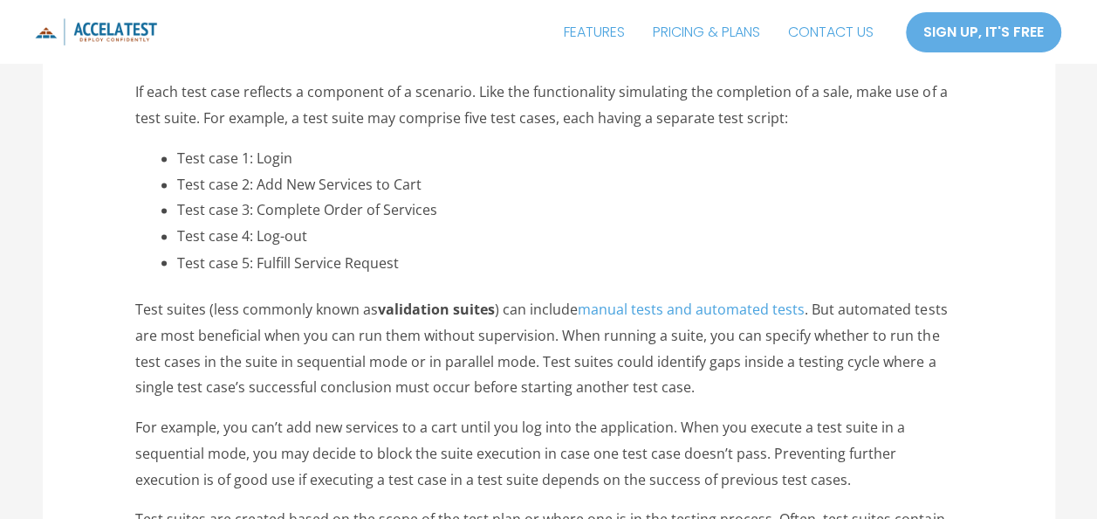
scroll to position [1392, 0]
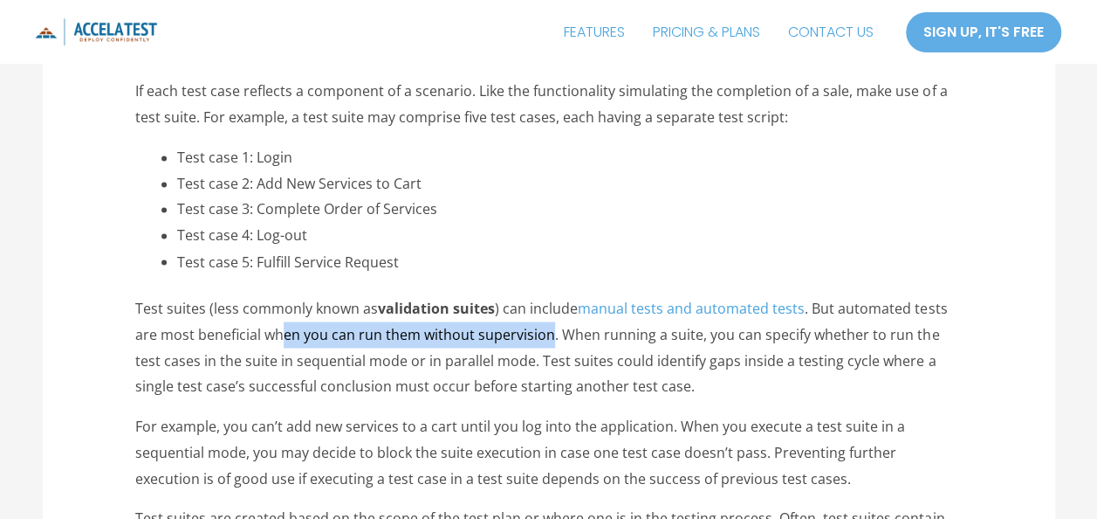
drag, startPoint x: 280, startPoint y: 335, endPoint x: 551, endPoint y: 335, distance: 270.6
click at [551, 335] on p "Test suites (less commonly known as validation suites ) can include manual test…" at bounding box center [548, 347] width 827 height 104
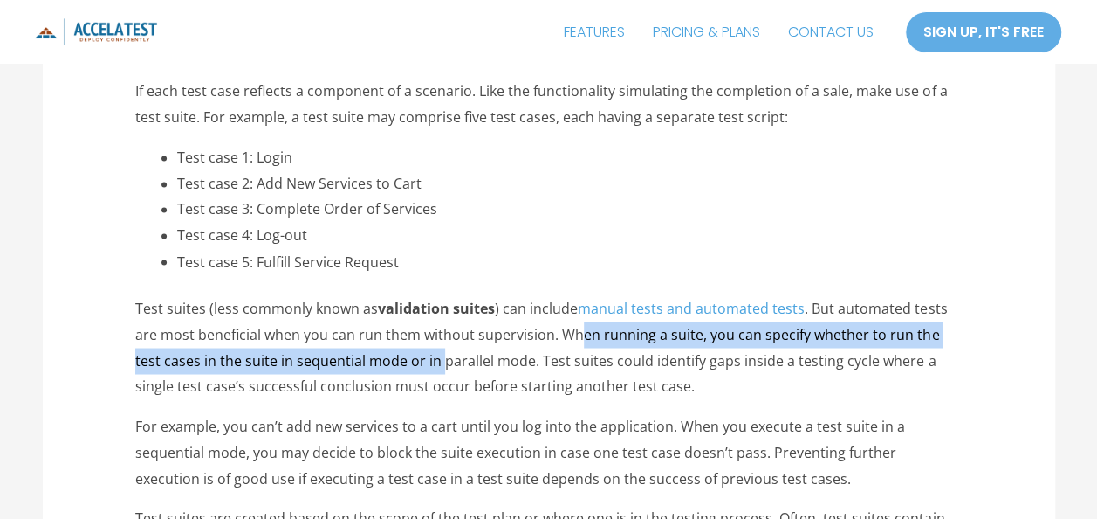
drag, startPoint x: 581, startPoint y: 330, endPoint x: 412, endPoint y: 365, distance: 172.9
click at [412, 365] on p "Test suites (less commonly known as validation suites ) can include manual test…" at bounding box center [548, 347] width 827 height 104
drag, startPoint x: 412, startPoint y: 365, endPoint x: 295, endPoint y: 361, distance: 117.0
click at [295, 361] on p "Test suites (less commonly known as validation suites ) can include manual test…" at bounding box center [548, 347] width 827 height 104
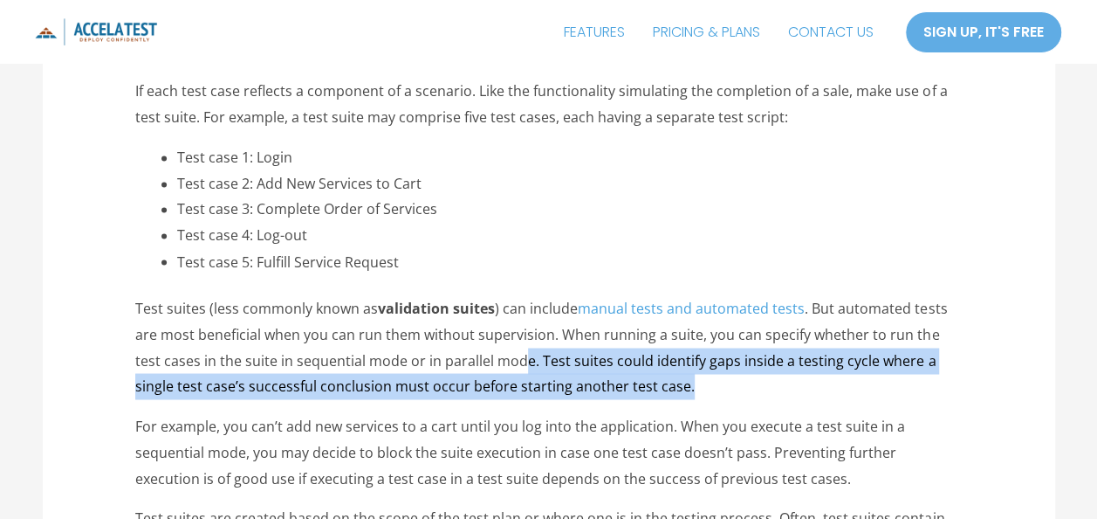
drag, startPoint x: 493, startPoint y: 365, endPoint x: 844, endPoint y: 382, distance: 351.4
click at [844, 382] on p "Test suites (less commonly known as validation suites ) can include manual test…" at bounding box center [548, 347] width 827 height 104
drag, startPoint x: 844, startPoint y: 382, endPoint x: 759, endPoint y: 389, distance: 85.0
click at [759, 389] on p "Test suites (less commonly known as validation suites ) can include manual test…" at bounding box center [548, 347] width 827 height 104
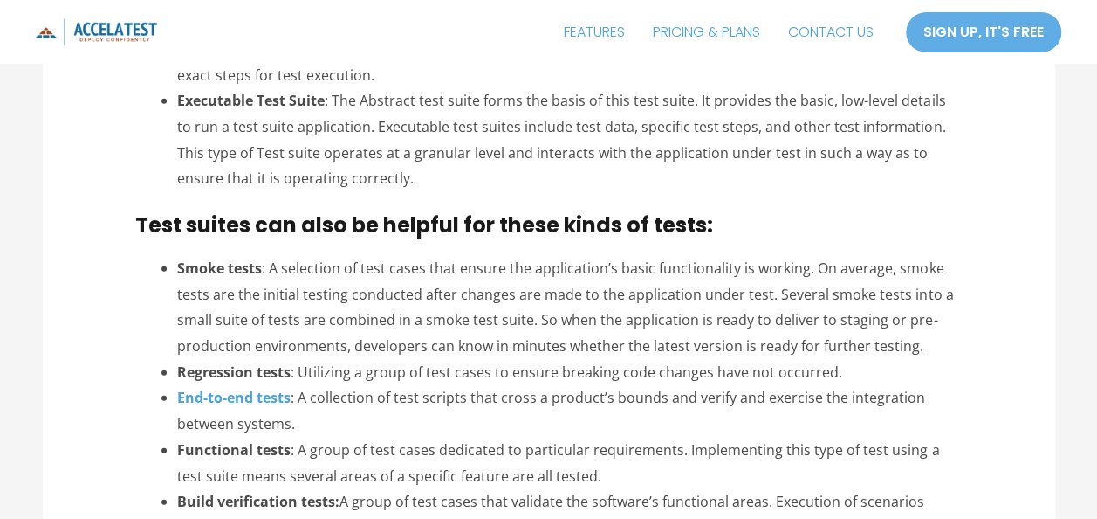
scroll to position [2114, 0]
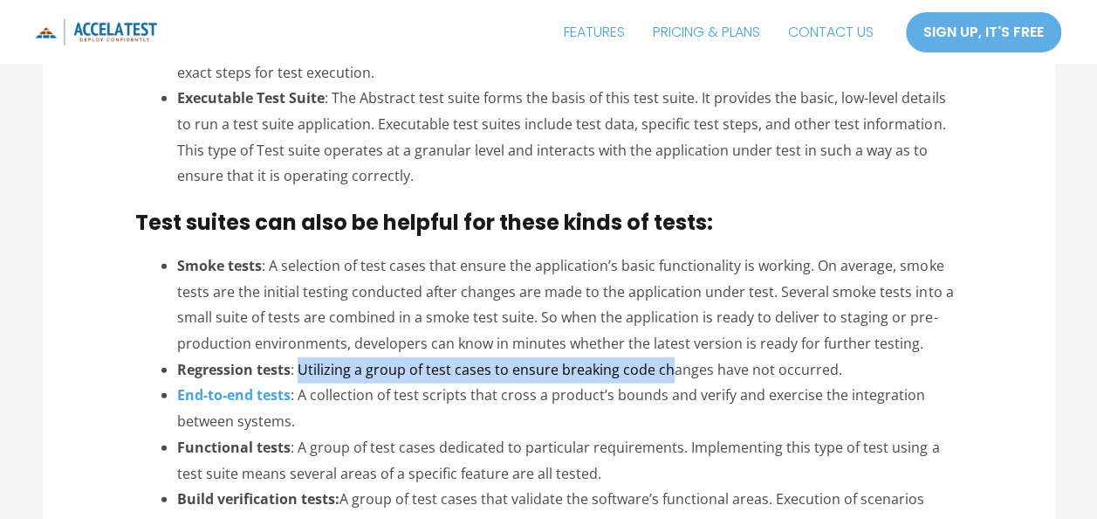
drag, startPoint x: 303, startPoint y: 366, endPoint x: 672, endPoint y: 371, distance: 369.3
click at [672, 371] on li "Regression tests : Utilizing a group of test cases to ensure breaking code chan…" at bounding box center [569, 370] width 785 height 26
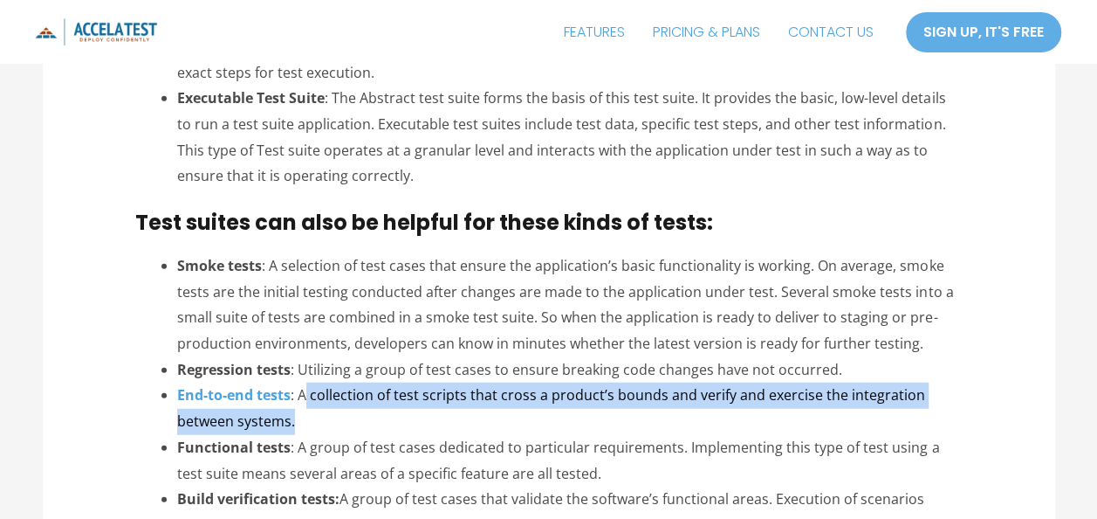
drag, startPoint x: 306, startPoint y: 395, endPoint x: 323, endPoint y: 416, distance: 27.3
click at [323, 416] on li "End-to-end tests : A collection of test scripts that cross a product’s bounds a…" at bounding box center [569, 408] width 785 height 52
drag, startPoint x: 323, startPoint y: 416, endPoint x: 302, endPoint y: 424, distance: 22.7
click at [302, 424] on li "End-to-end tests : A collection of test scripts that cross a product’s bounds a…" at bounding box center [569, 408] width 785 height 52
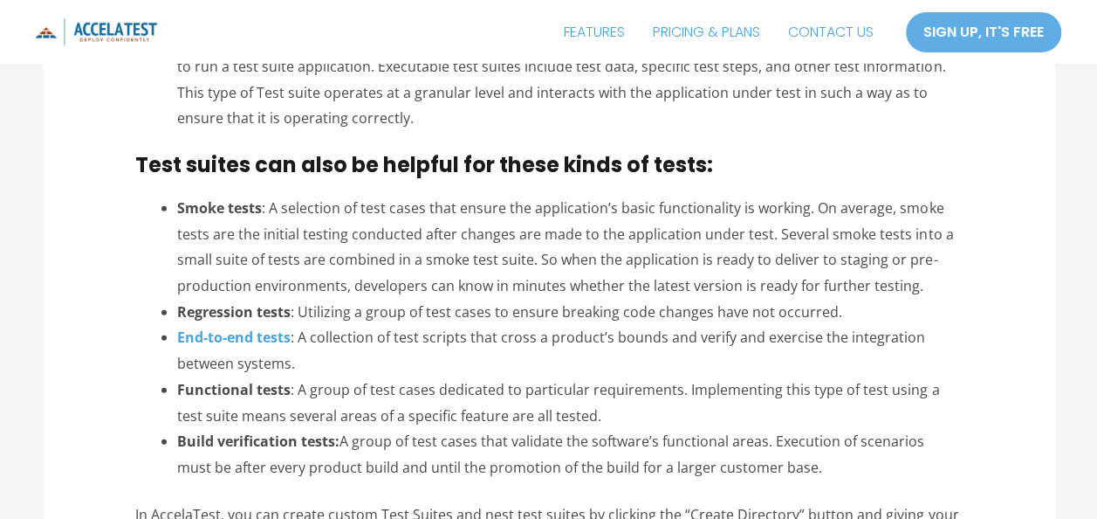
scroll to position [2215, 0]
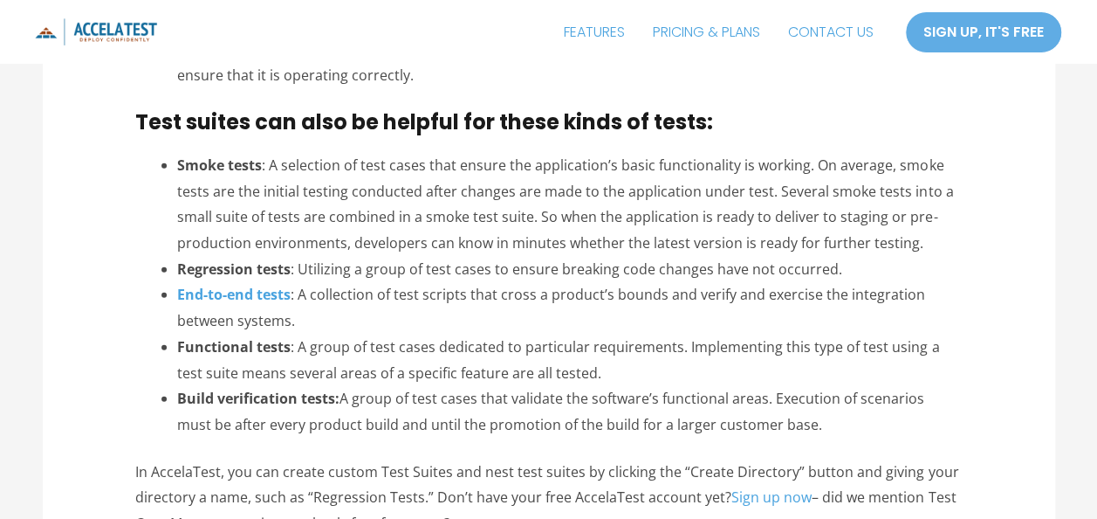
drag, startPoint x: 286, startPoint y: 345, endPoint x: 574, endPoint y: 367, distance: 288.9
click at [574, 367] on li "Functional tests : A group of test cases dedicated to particular requirements. …" at bounding box center [569, 360] width 785 height 52
click at [567, 374] on li "Functional tests : A group of test cases dedicated to particular requirements. …" at bounding box center [569, 360] width 785 height 52
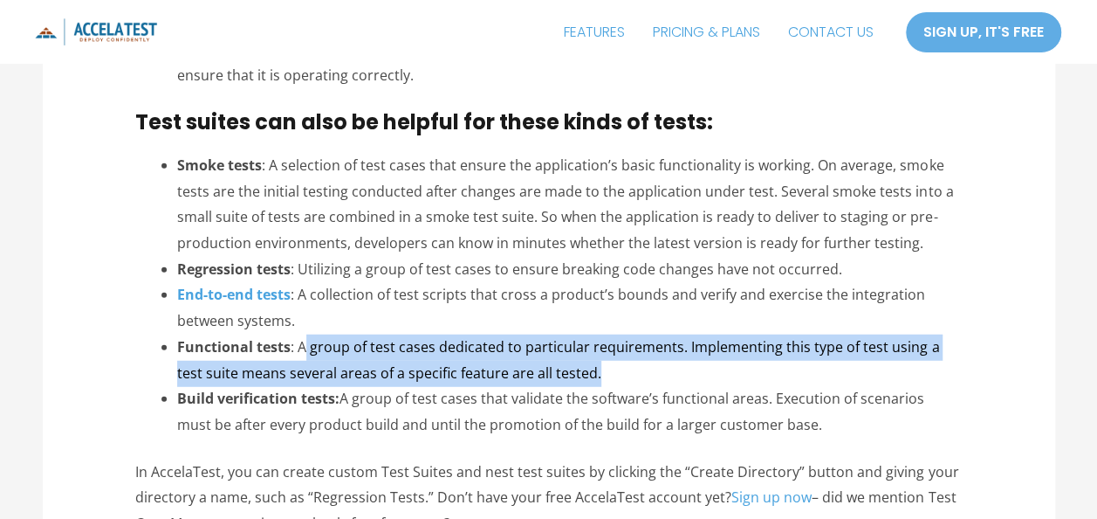
drag, startPoint x: 567, startPoint y: 374, endPoint x: 306, endPoint y: 344, distance: 262.7
click at [306, 344] on li "Functional tests : A group of test cases dedicated to particular requirements. …" at bounding box center [569, 360] width 785 height 52
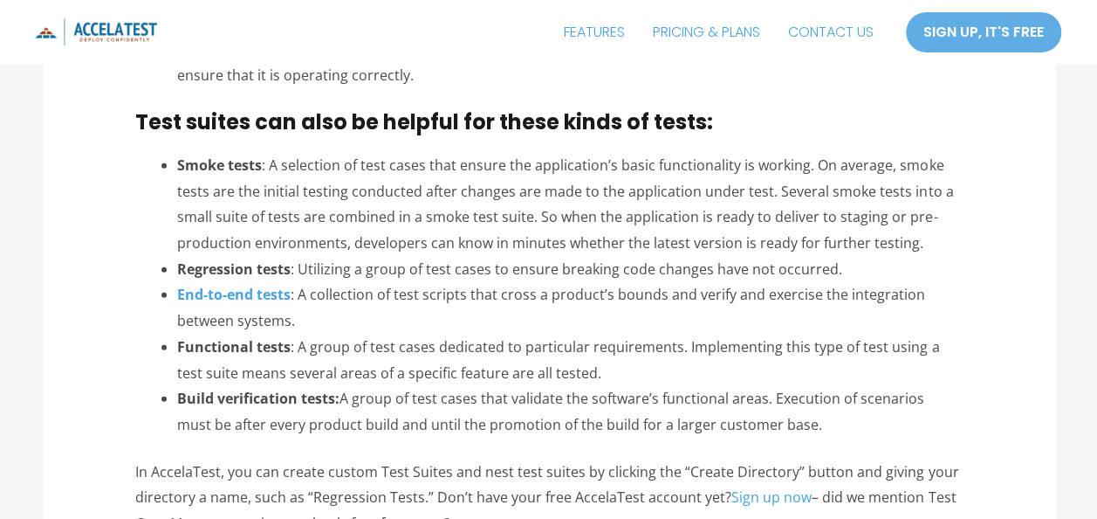
drag, startPoint x: 306, startPoint y: 344, endPoint x: 350, endPoint y: 391, distance: 64.8
click at [350, 391] on li "Build verification tests: A group of test cases that validate the software’s fu…" at bounding box center [569, 412] width 785 height 52
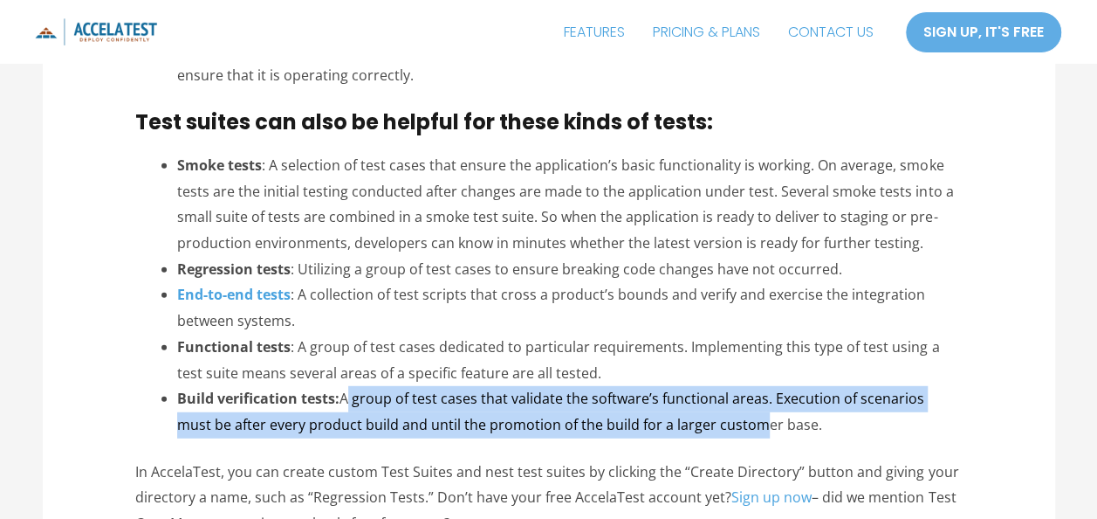
drag, startPoint x: 350, startPoint y: 391, endPoint x: 754, endPoint y: 421, distance: 405.3
click at [754, 421] on li "Build verification tests: A group of test cases that validate the software’s fu…" at bounding box center [569, 412] width 785 height 52
drag, startPoint x: 754, startPoint y: 421, endPoint x: 739, endPoint y: 431, distance: 18.9
click at [739, 431] on li "Build verification tests: A group of test cases that validate the software’s fu…" at bounding box center [569, 412] width 785 height 52
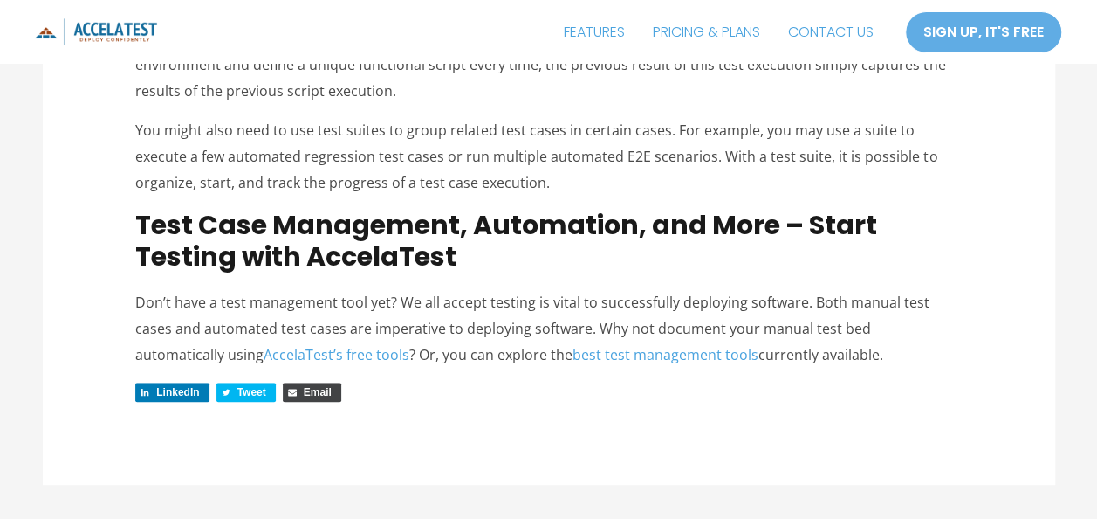
scroll to position [3499, 0]
